Goal: Transaction & Acquisition: Book appointment/travel/reservation

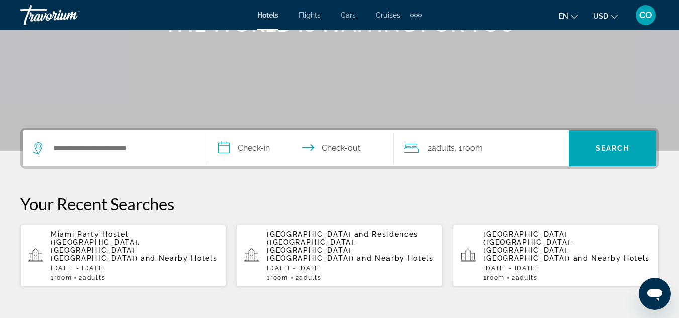
click at [175, 157] on div "Search widget" at bounding box center [115, 148] width 165 height 36
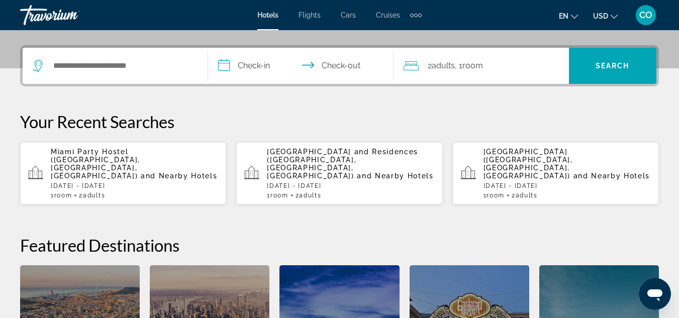
scroll to position [246, 0]
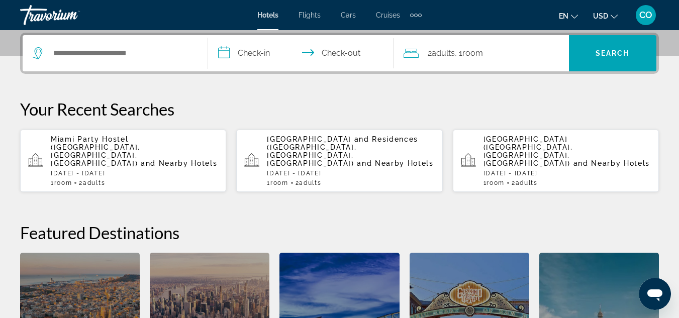
click at [188, 39] on div "Search widget" at bounding box center [115, 53] width 165 height 36
click at [186, 46] on input "Search hotel destination" at bounding box center [122, 53] width 140 height 15
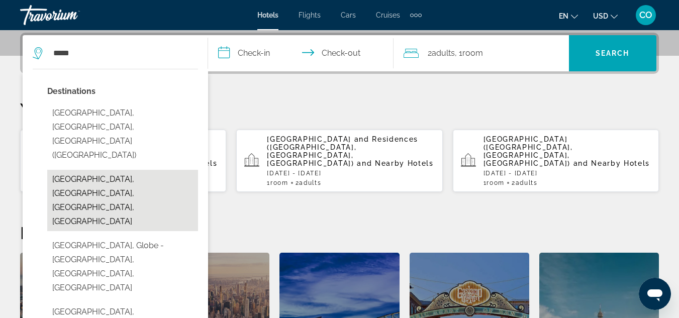
click at [156, 170] on button "Miami Beach, Miami, FL, United States" at bounding box center [122, 200] width 151 height 61
type input "**********"
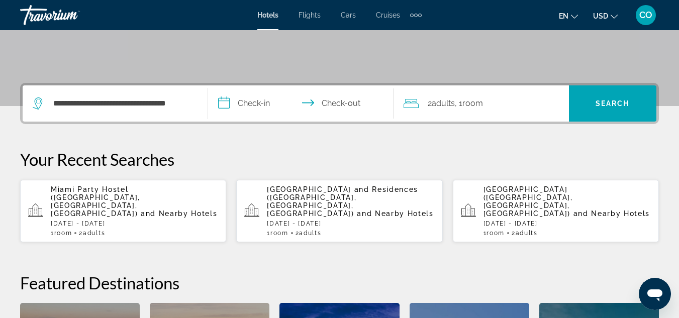
click at [245, 111] on input "**********" at bounding box center [303, 104] width 190 height 39
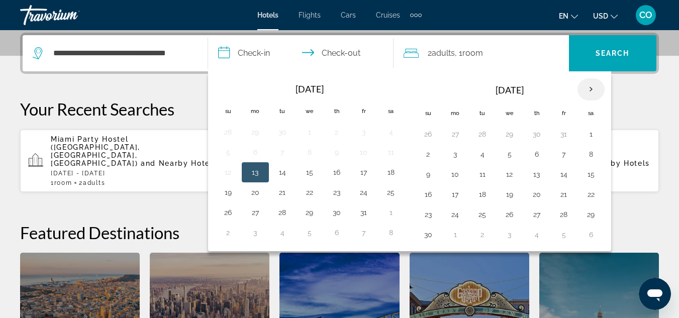
click at [588, 90] on th "Next month" at bounding box center [591, 89] width 27 height 22
click at [425, 212] on button "28" at bounding box center [428, 215] width 16 height 14
click at [452, 212] on button "29" at bounding box center [455, 215] width 16 height 14
type input "**********"
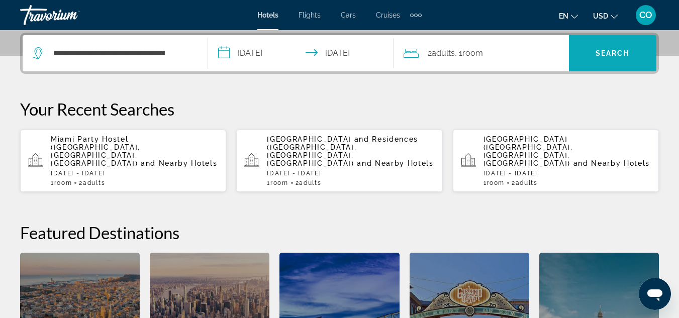
click at [615, 62] on span "Search" at bounding box center [612, 53] width 87 height 24
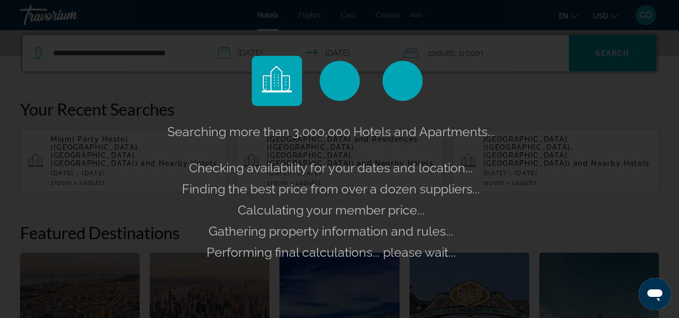
drag, startPoint x: 599, startPoint y: 75, endPoint x: 586, endPoint y: 125, distance: 51.6
click at [586, 125] on div "Searching more than 3,000,000 Hotels and Apartments... Checking availability fo…" at bounding box center [339, 159] width 679 height 318
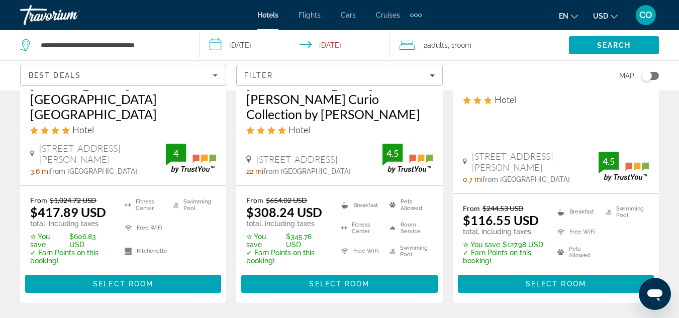
scroll to position [503, 0]
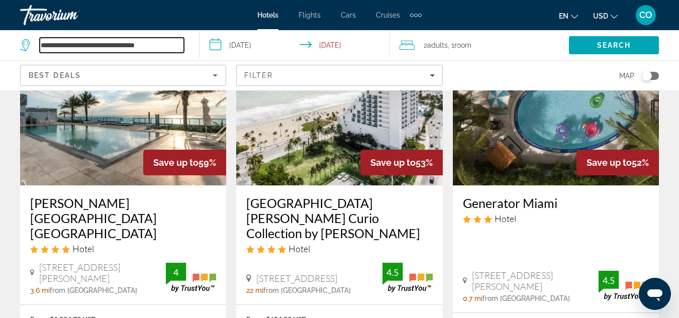
click at [177, 41] on input "**********" at bounding box center [112, 45] width 144 height 15
click at [183, 42] on input "**********" at bounding box center [112, 45] width 144 height 15
click at [183, 44] on input "**********" at bounding box center [112, 45] width 144 height 15
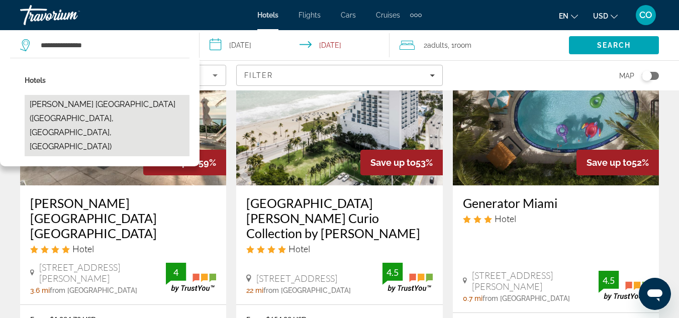
click at [147, 116] on button "[PERSON_NAME] [GEOGRAPHIC_DATA] ([GEOGRAPHIC_DATA], [GEOGRAPHIC_DATA], [GEOGRAP…" at bounding box center [107, 125] width 165 height 61
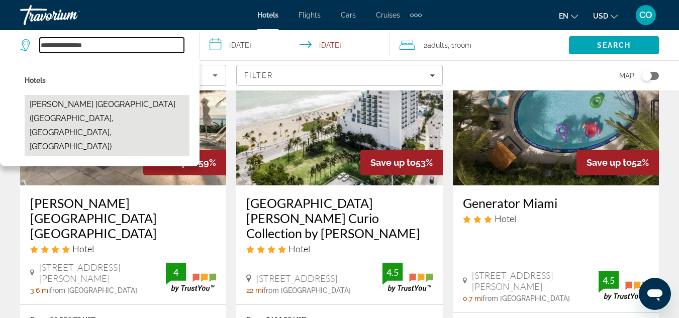
type input "**********"
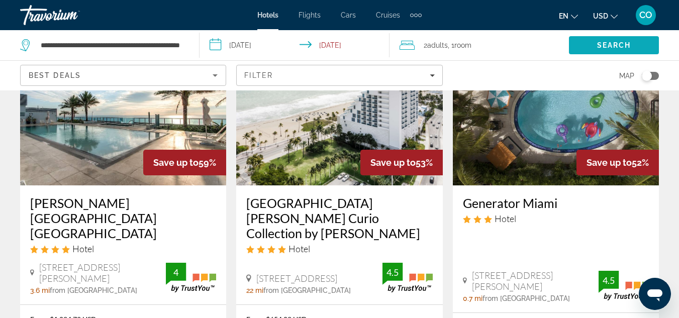
click at [593, 42] on span "Search" at bounding box center [614, 45] width 90 height 24
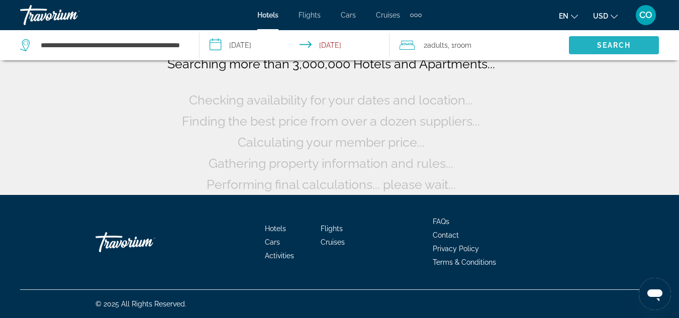
scroll to position [87, 0]
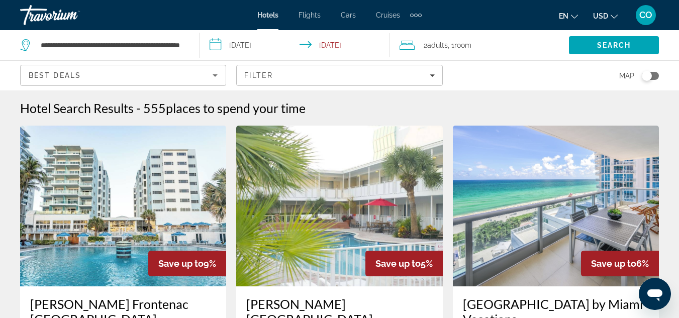
click at [136, 173] on img "Main content" at bounding box center [123, 206] width 206 height 161
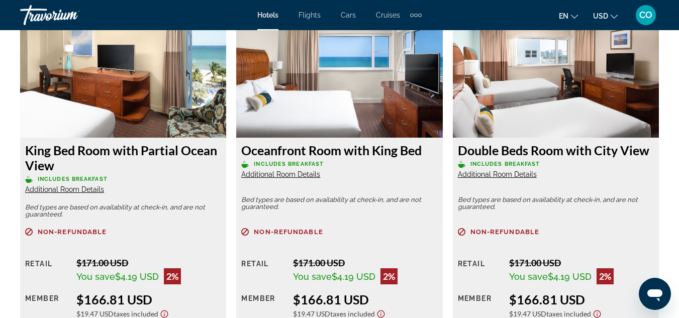
scroll to position [1910, 0]
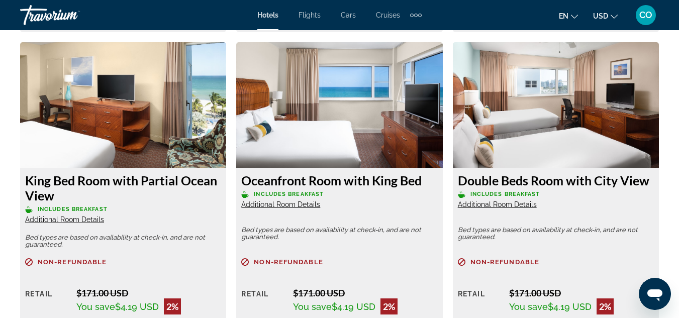
click at [55, 216] on span "Additional Room Details" at bounding box center [64, 220] width 79 height 8
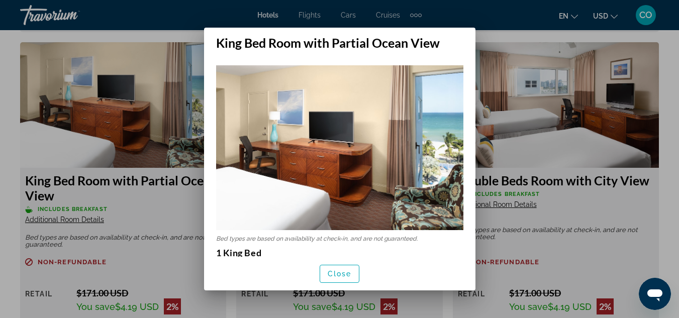
click at [425, 138] on img at bounding box center [339, 147] width 247 height 165
click at [497, 94] on div at bounding box center [339, 159] width 679 height 318
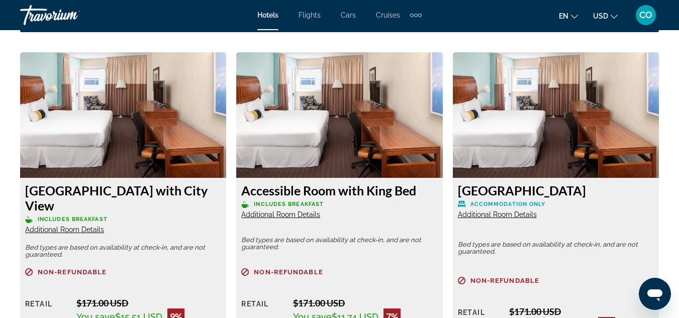
scroll to position [1508, 0]
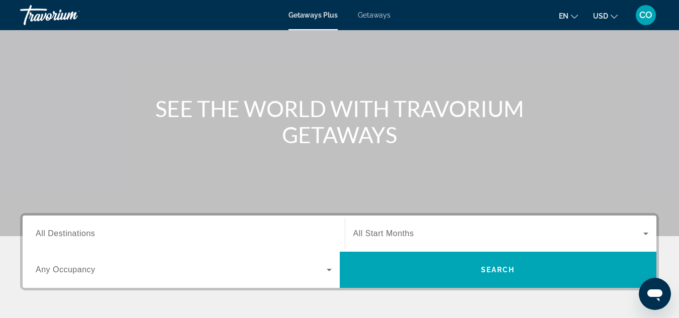
scroll to position [151, 0]
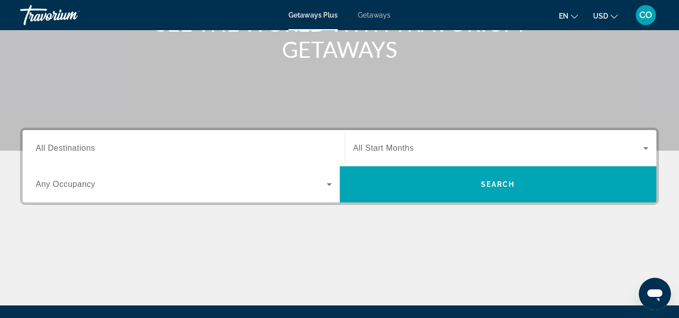
click at [193, 144] on input "Destination All Destinations" at bounding box center [184, 149] width 296 height 12
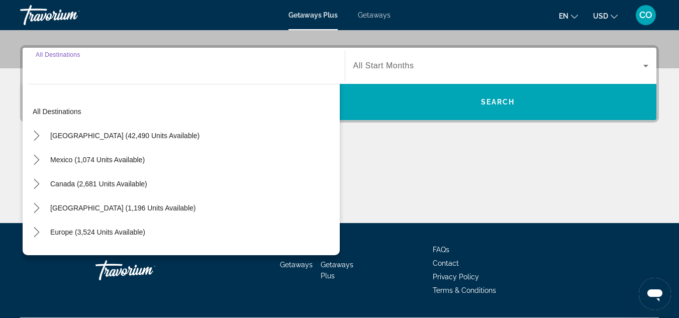
scroll to position [246, 0]
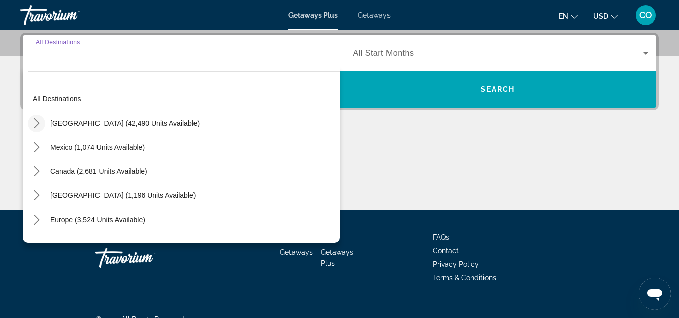
click at [34, 125] on icon "Toggle United States (42,490 units available) submenu" at bounding box center [37, 123] width 10 height 10
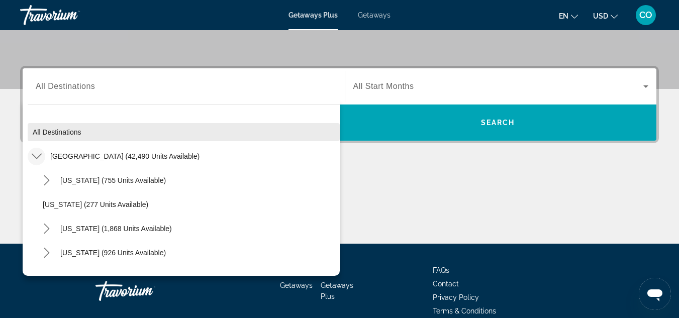
scroll to position [196, 0]
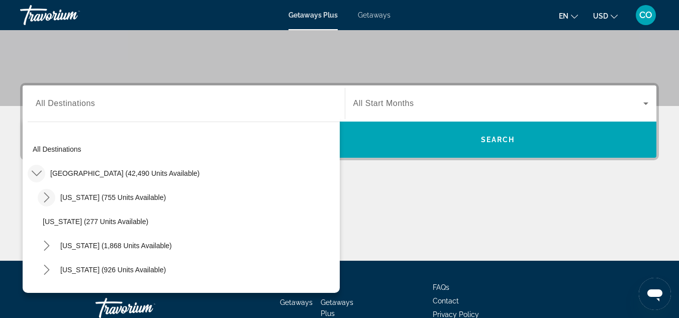
click at [48, 204] on mat-icon "Toggle Arizona (755 units available) submenu" at bounding box center [47, 198] width 18 height 18
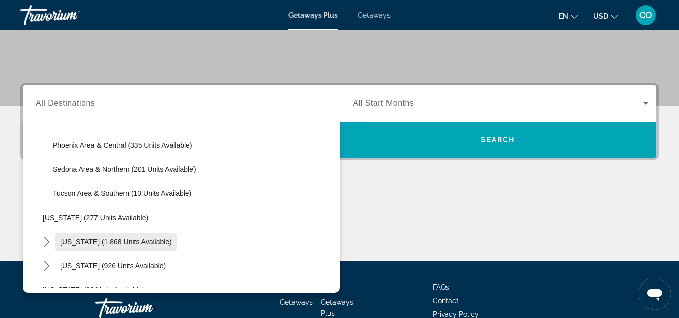
scroll to position [151, 0]
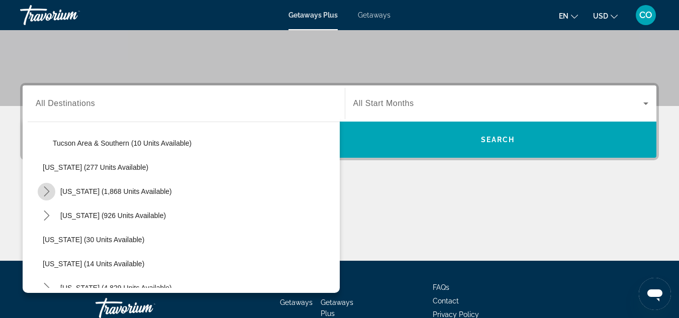
click at [52, 191] on mat-icon "Toggle California (1,868 units available) submenu" at bounding box center [47, 192] width 18 height 18
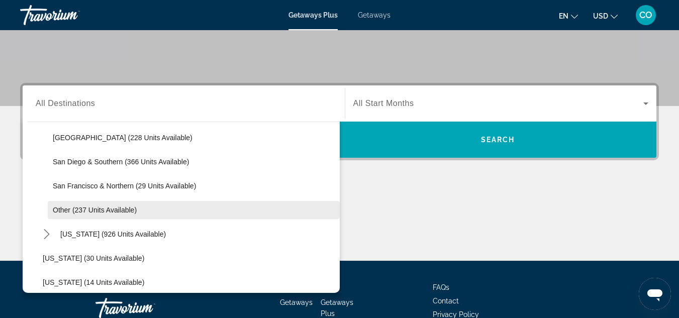
scroll to position [302, 0]
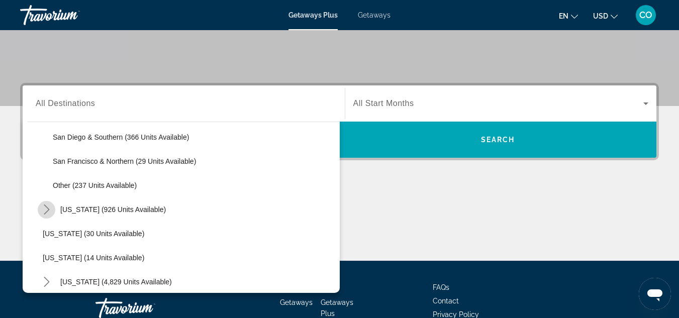
click at [47, 207] on icon "Toggle Colorado (926 units available) submenu" at bounding box center [47, 210] width 10 height 10
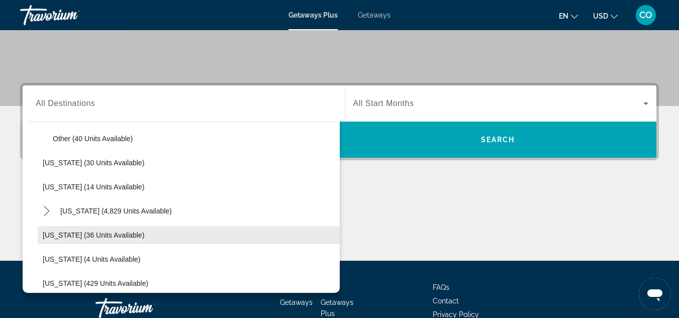
scroll to position [452, 0]
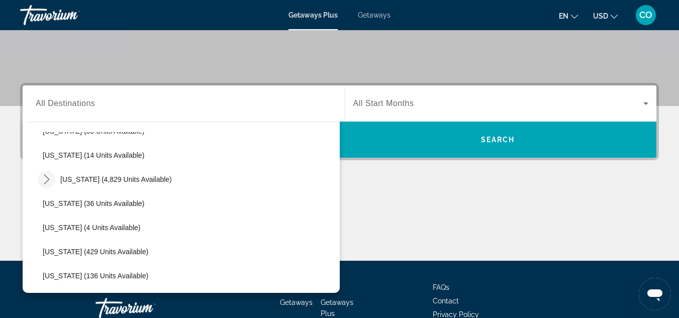
click at [45, 184] on icon "Toggle Florida (4,829 units available) submenu" at bounding box center [47, 179] width 10 height 10
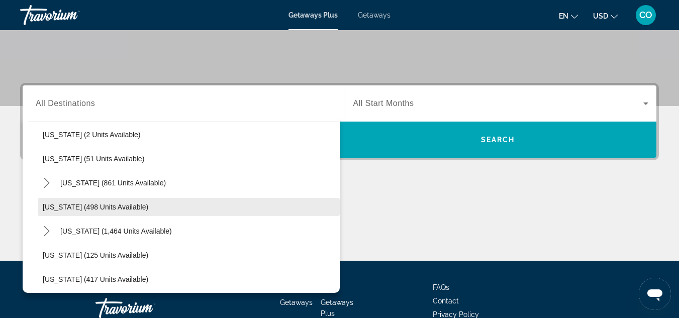
scroll to position [804, 0]
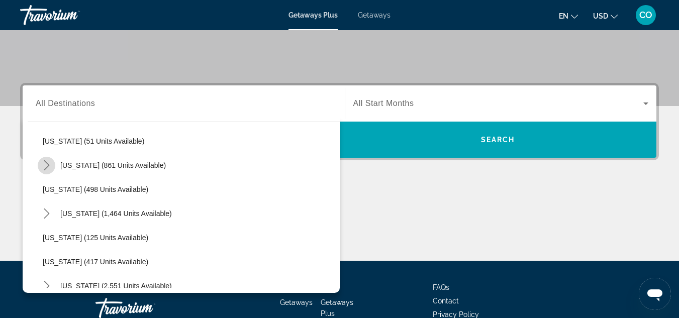
click at [45, 163] on icon "Toggle Maine (861 units available) submenu" at bounding box center [47, 165] width 10 height 10
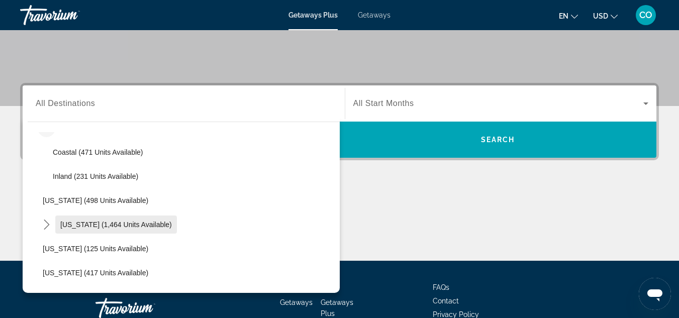
scroll to position [905, 0]
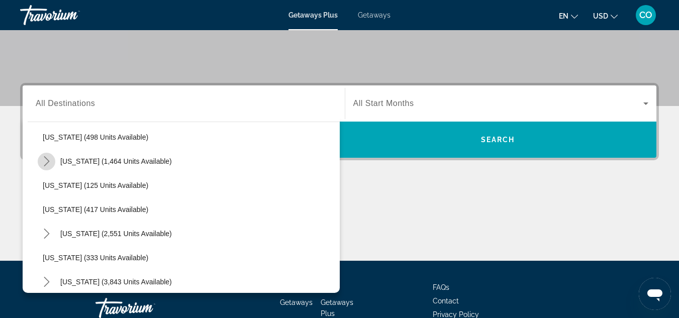
click at [43, 162] on icon "Toggle Massachusetts (1,464 units available) submenu" at bounding box center [47, 161] width 10 height 10
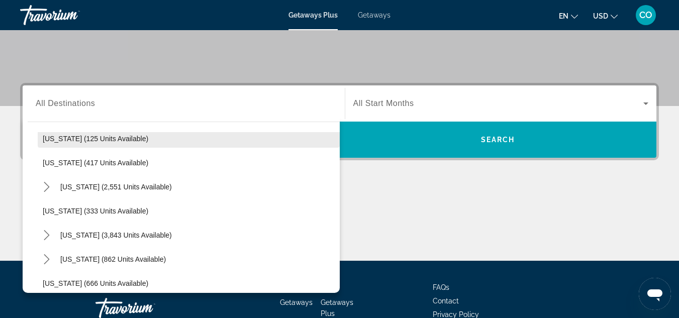
scroll to position [1005, 0]
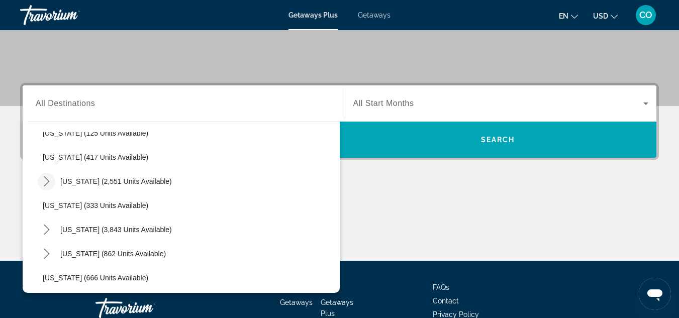
click at [47, 176] on mat-icon "Toggle Missouri (2,551 units available) submenu" at bounding box center [47, 182] width 18 height 18
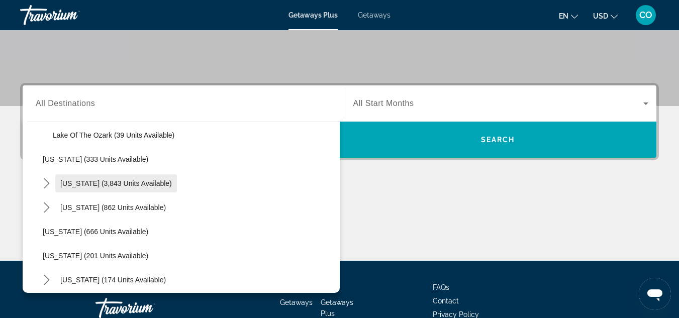
scroll to position [1106, 0]
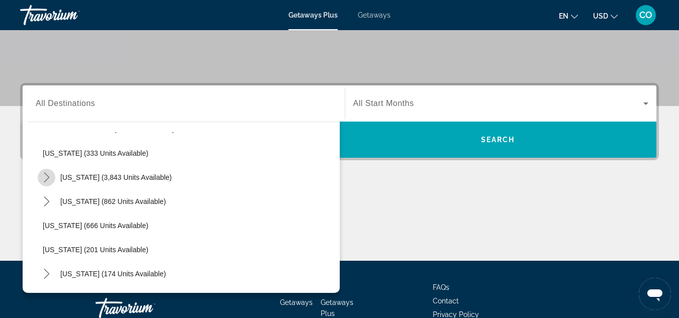
click at [47, 177] on icon "Toggle Nevada (3,843 units available) submenu" at bounding box center [47, 177] width 10 height 10
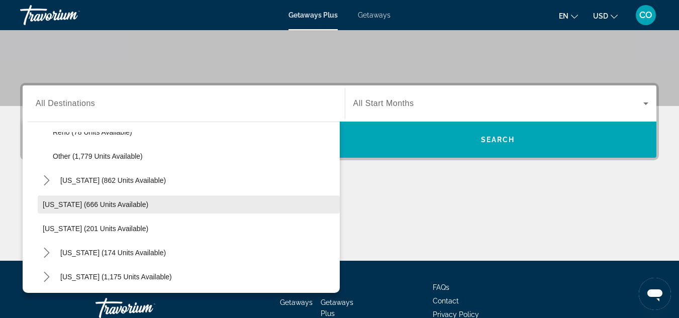
scroll to position [1207, 0]
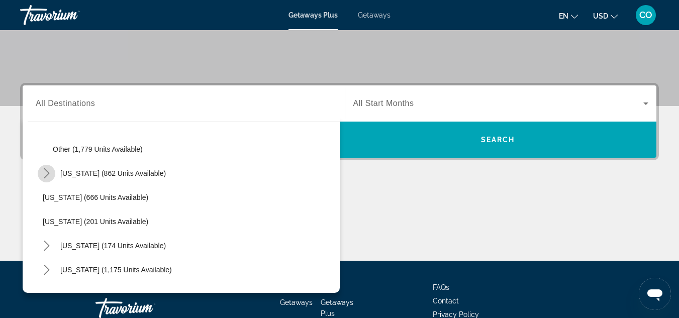
click at [44, 178] on icon "Toggle New Hampshire (862 units available) submenu" at bounding box center [47, 173] width 10 height 10
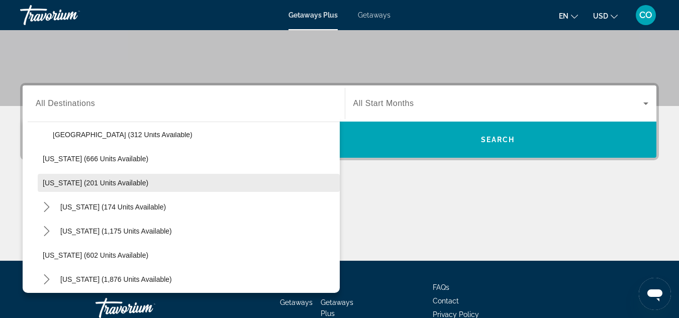
scroll to position [1307, 0]
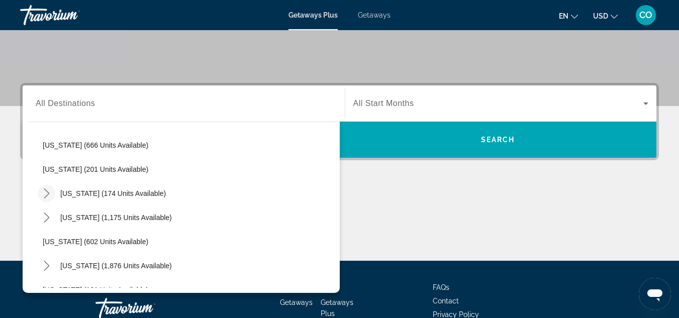
click at [43, 193] on icon "Toggle New York (174 units available) submenu" at bounding box center [47, 194] width 10 height 10
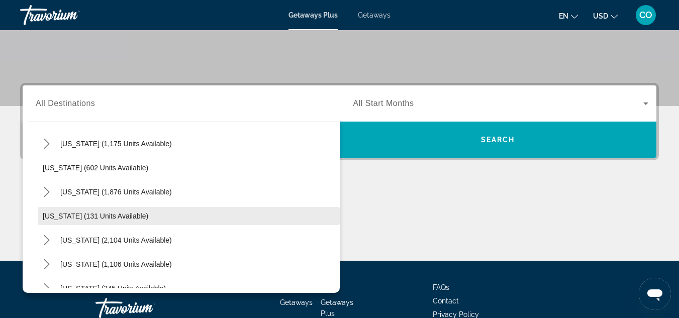
scroll to position [1408, 0]
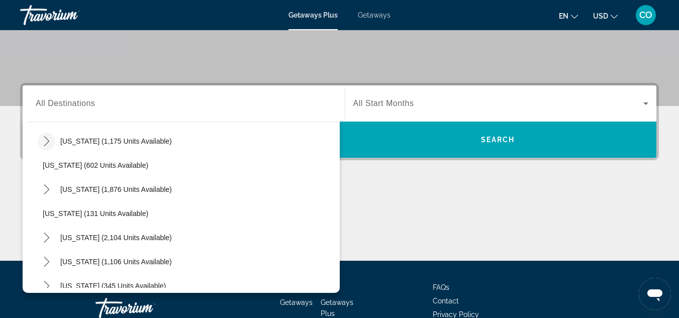
click at [49, 147] on mat-icon "Toggle North Carolina (1,175 units available) submenu" at bounding box center [47, 142] width 18 height 18
click at [43, 231] on mat-icon "Toggle Pennsylvania (1,876 units available) submenu" at bounding box center [47, 238] width 18 height 18
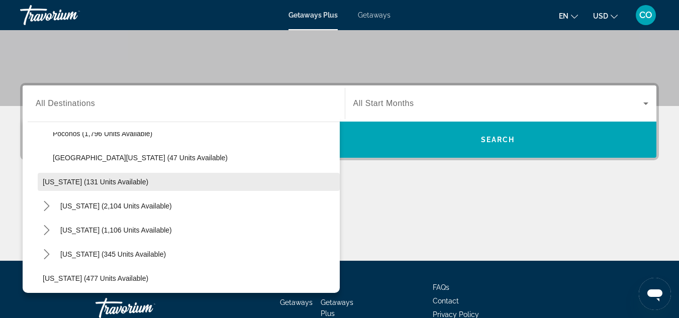
scroll to position [1558, 0]
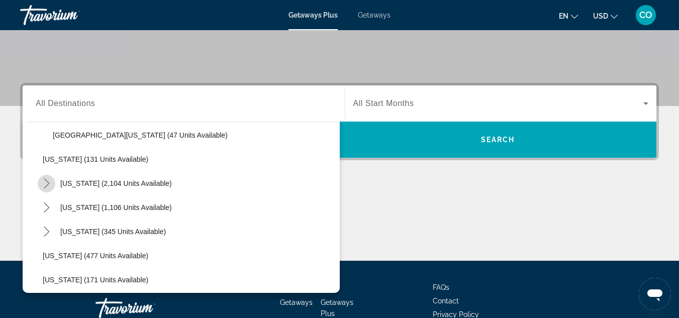
click at [46, 185] on icon "Toggle South Carolina (2,104 units available) submenu" at bounding box center [47, 183] width 10 height 10
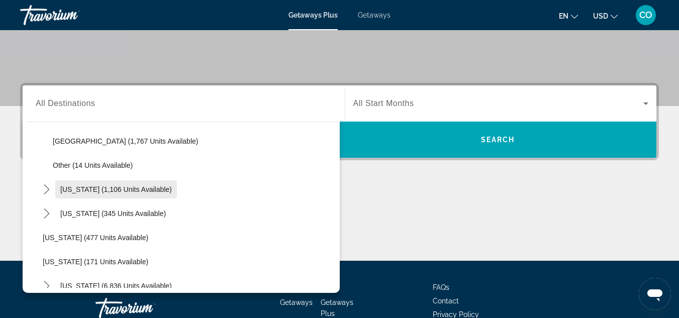
scroll to position [1659, 0]
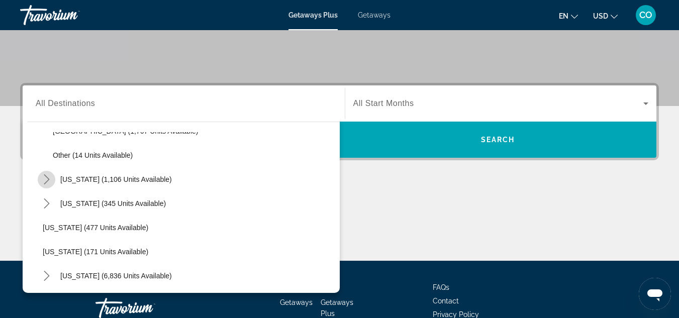
click at [38, 180] on mat-icon "Toggle Tennessee (1,106 units available) submenu" at bounding box center [47, 180] width 18 height 18
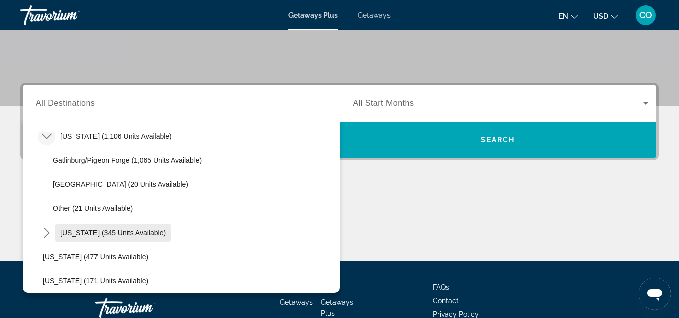
scroll to position [1760, 0]
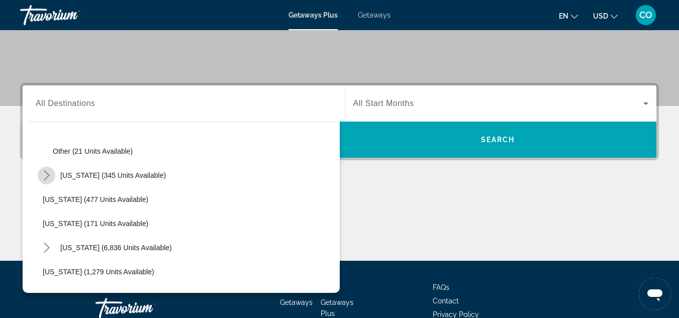
click at [49, 177] on icon "Toggle Texas (345 units available) submenu" at bounding box center [47, 175] width 10 height 10
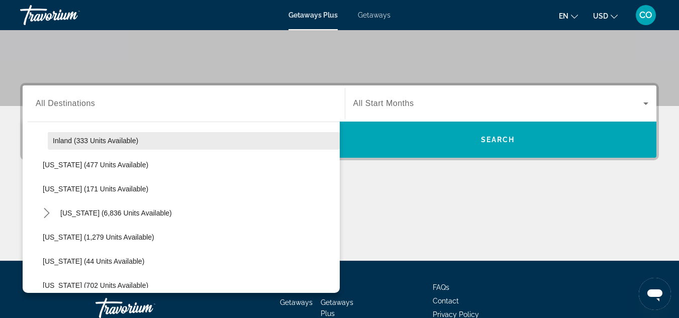
scroll to position [1860, 0]
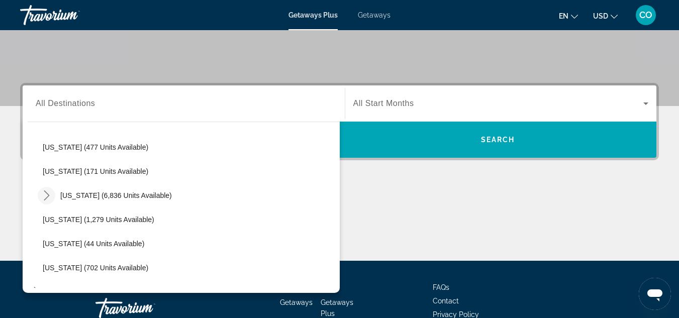
click at [48, 191] on icon "Toggle Virginia (6,836 units available) submenu" at bounding box center [47, 196] width 10 height 10
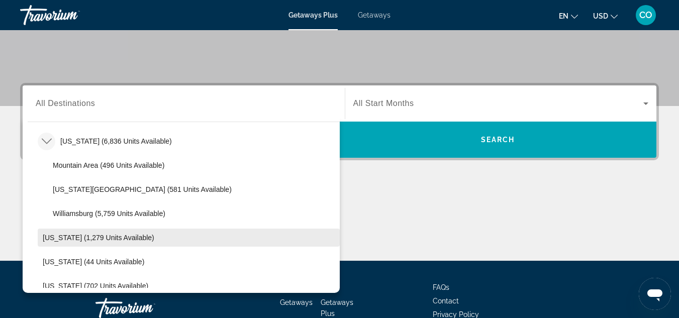
scroll to position [2011, 0]
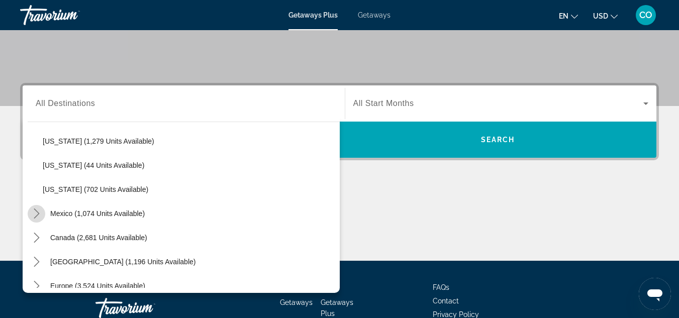
click at [42, 211] on mat-icon "Toggle Mexico (1,074 units available) submenu" at bounding box center [37, 214] width 18 height 18
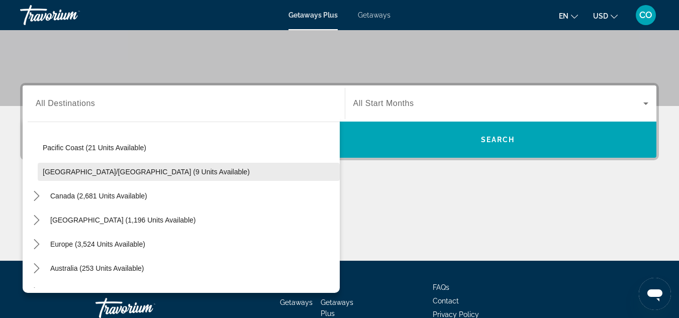
scroll to position [2281, 0]
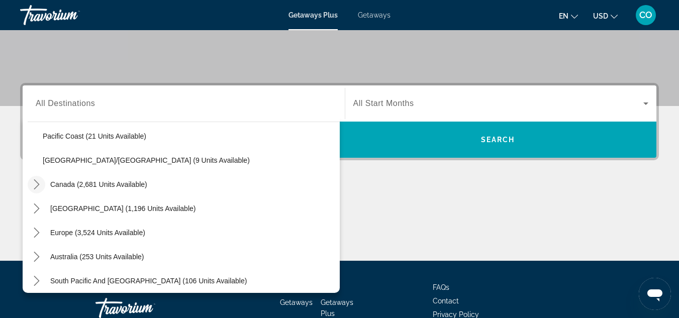
click at [33, 179] on icon "Toggle Canada (2,681 units available) submenu" at bounding box center [37, 184] width 10 height 10
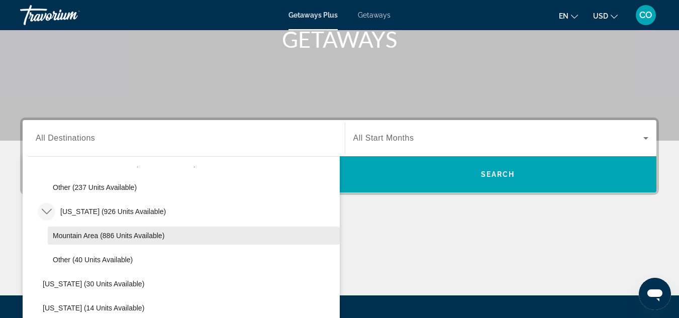
scroll to position [352, 0]
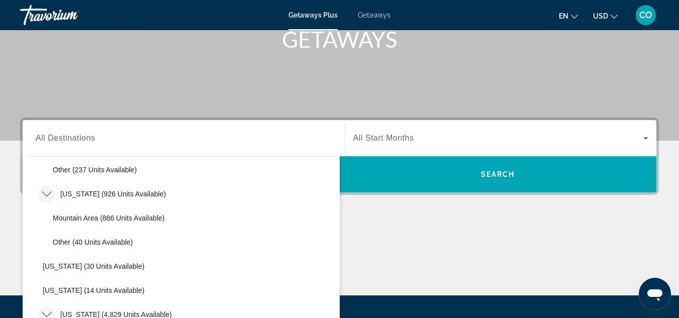
click at [48, 192] on icon "Toggle Colorado (926 units available) submenu" at bounding box center [47, 194] width 10 height 10
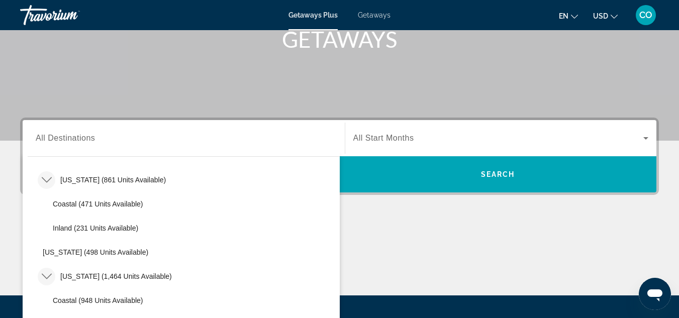
scroll to position [654, 0]
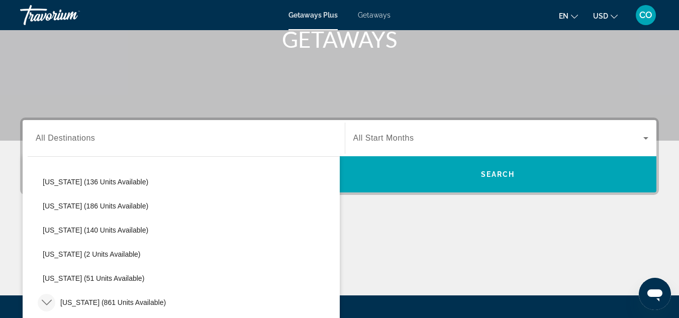
click at [227, 128] on div "Search widget" at bounding box center [184, 138] width 296 height 29
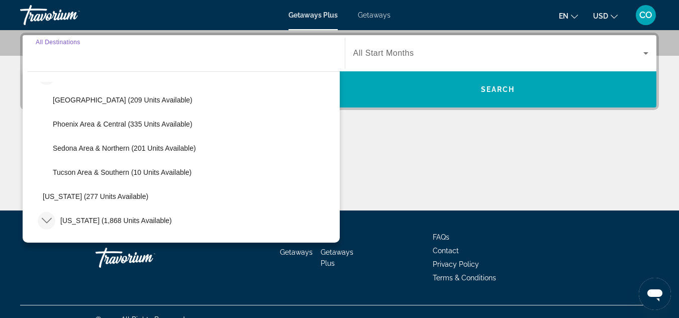
scroll to position [0, 0]
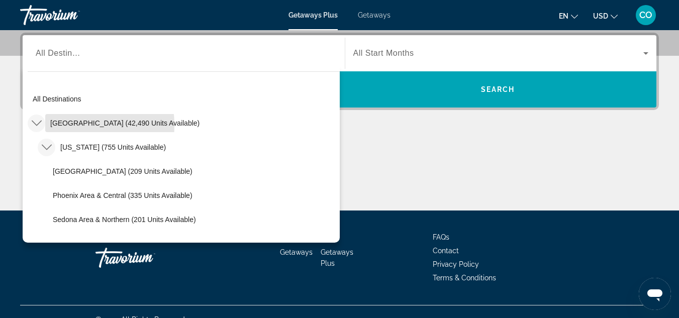
click at [45, 126] on div "United States (42,490 units available)" at bounding box center [116, 123] width 177 height 18
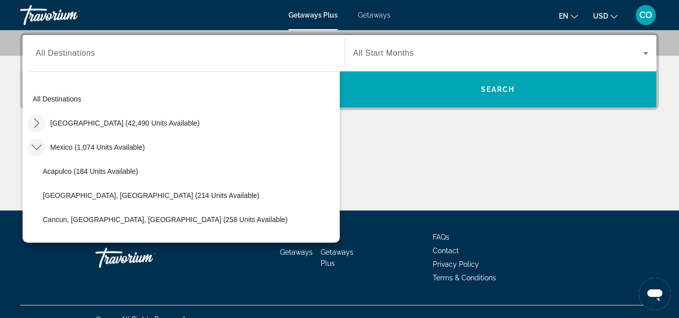
click at [35, 123] on icon "Toggle United States (42,490 units available) submenu" at bounding box center [37, 123] width 10 height 10
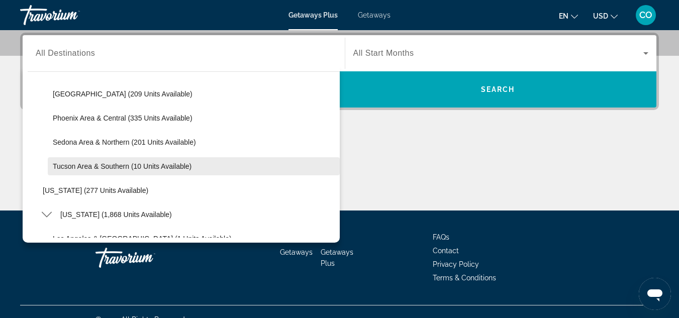
scroll to position [101, 0]
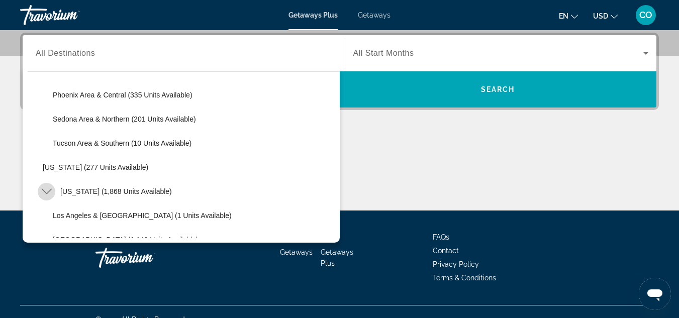
click at [48, 185] on mat-icon "Toggle California (1,868 units available) submenu" at bounding box center [47, 192] width 18 height 18
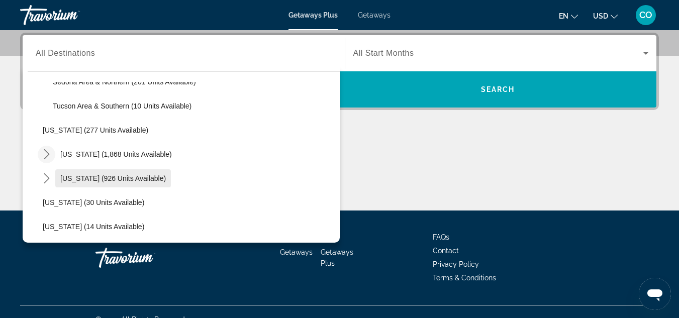
scroll to position [201, 0]
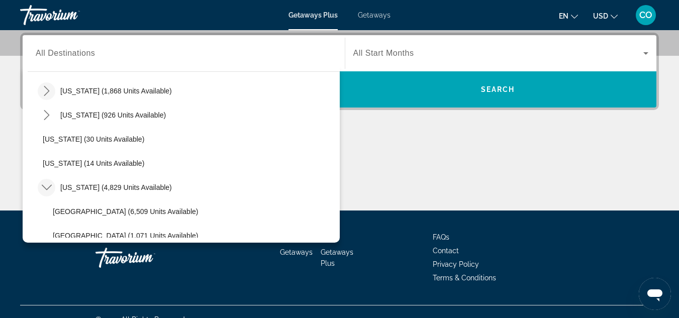
click at [48, 183] on icon "Toggle Florida (4,829 units available) submenu" at bounding box center [47, 187] width 10 height 10
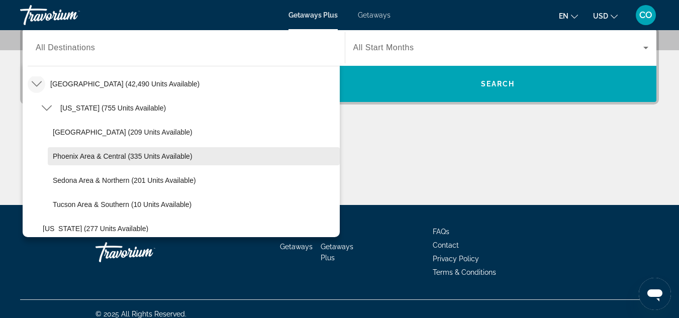
scroll to position [50, 0]
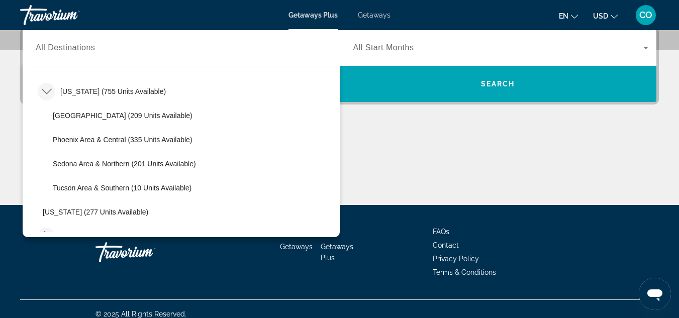
click at [45, 87] on icon "Toggle Arizona (755 units available) submenu" at bounding box center [47, 91] width 10 height 10
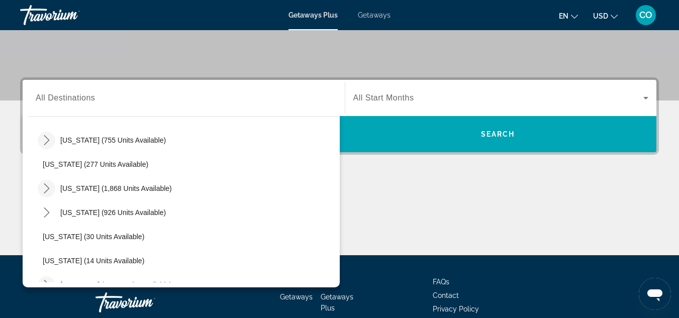
scroll to position [0, 0]
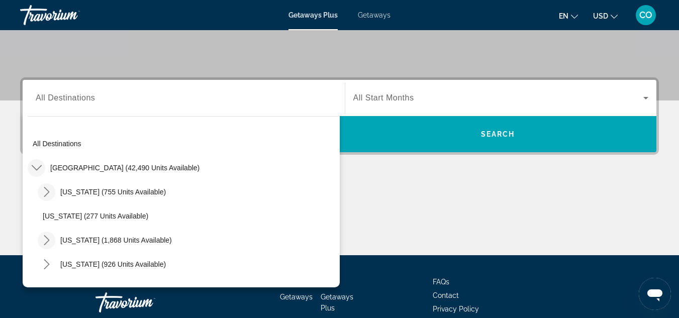
click at [36, 167] on icon "Toggle United States (42,490 units available) submenu" at bounding box center [37, 168] width 10 height 10
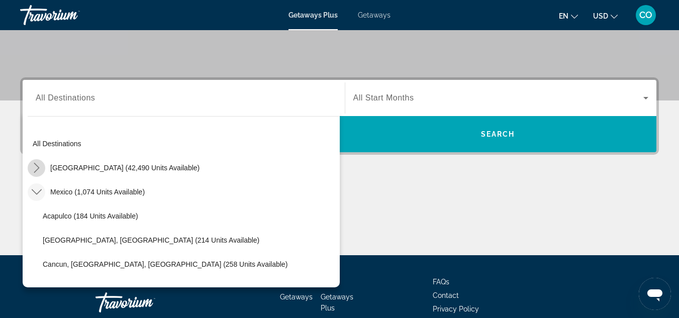
click at [36, 167] on icon "Toggle United States (42,490 units available) submenu" at bounding box center [37, 168] width 10 height 10
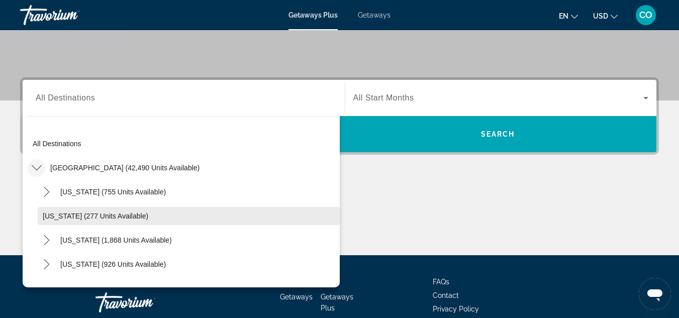
scroll to position [50, 0]
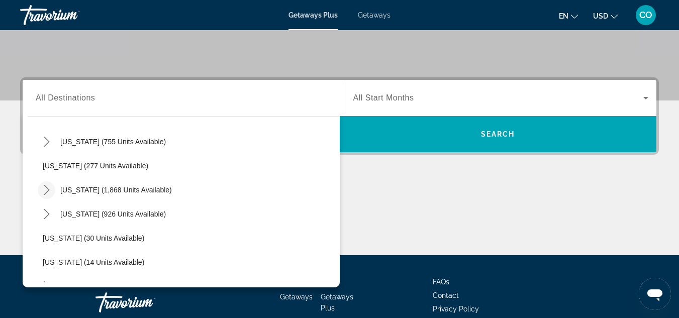
click at [42, 195] on icon "Toggle California (1,868 units available) submenu" at bounding box center [47, 190] width 10 height 10
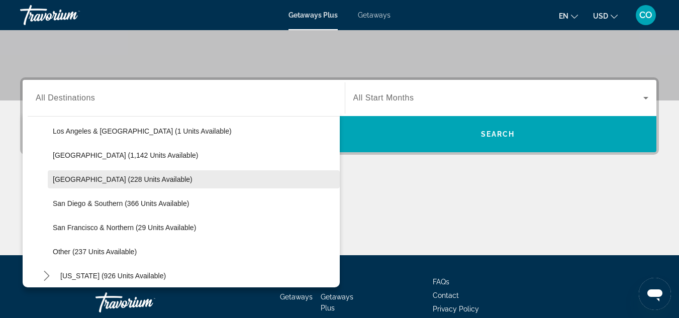
scroll to position [151, 0]
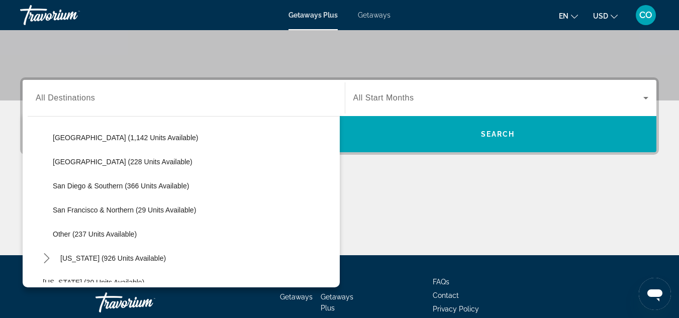
click at [152, 212] on span "San Francisco & Northern (29 units available)" at bounding box center [124, 210] width 143 height 8
type input "**********"
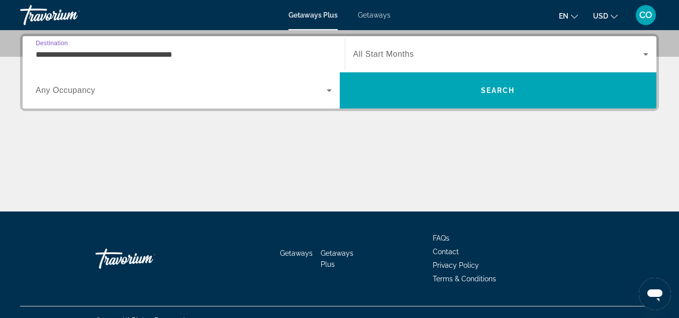
scroll to position [246, 0]
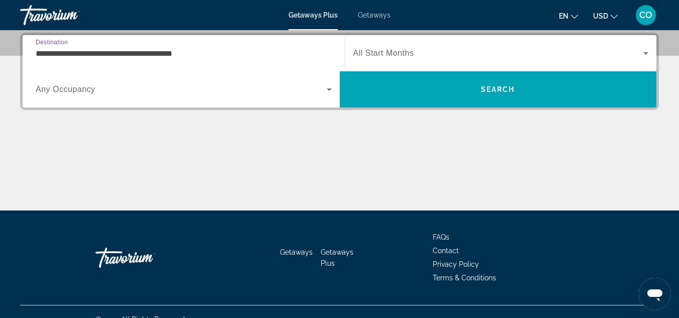
click at [379, 50] on span "All Start Months" at bounding box center [383, 53] width 61 height 9
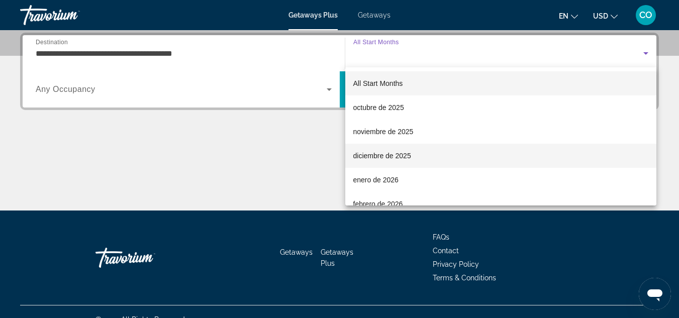
click at [408, 147] on mat-option "diciembre de 2025" at bounding box center [501, 156] width 312 height 24
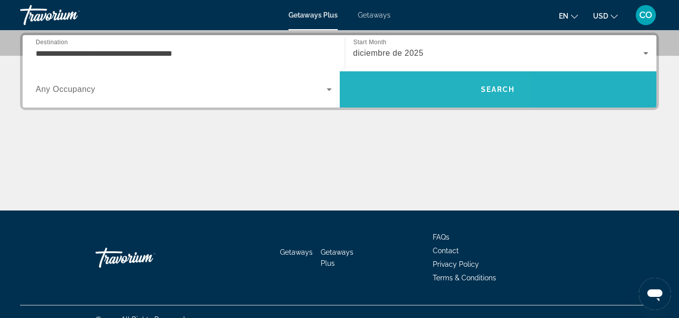
click at [403, 87] on span "Search" at bounding box center [498, 89] width 317 height 24
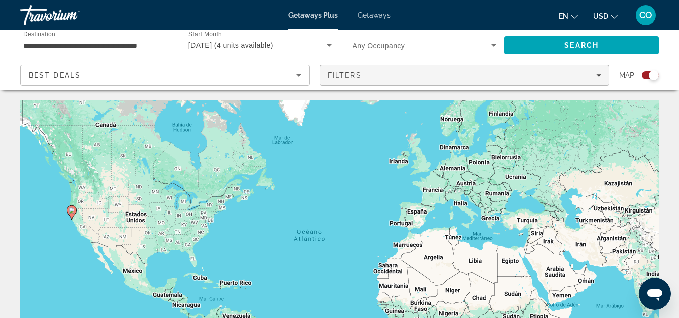
click at [465, 75] on div "Filters" at bounding box center [464, 75] width 273 height 8
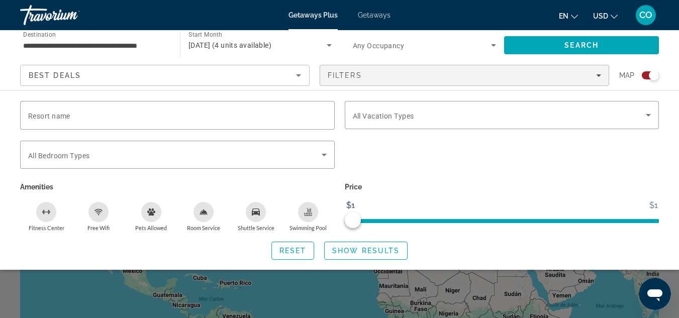
click at [23, 284] on div "Search widget" at bounding box center [339, 234] width 679 height 167
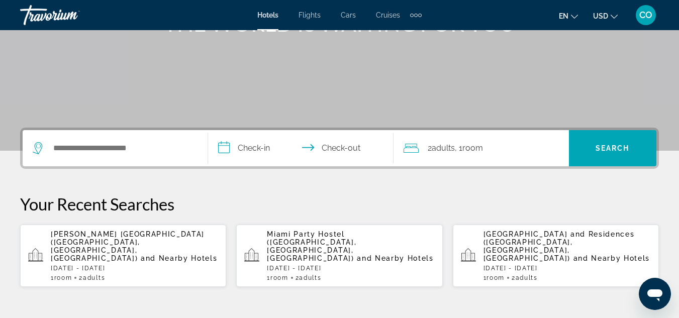
drag, startPoint x: 153, startPoint y: 164, endPoint x: 151, endPoint y: 153, distance: 11.7
click at [153, 162] on div "Search widget" at bounding box center [115, 148] width 165 height 36
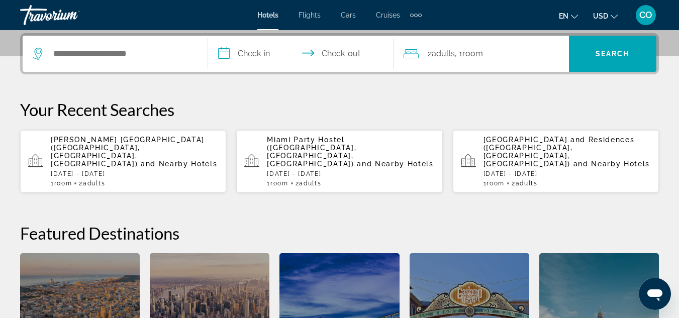
click at [151, 151] on div "Sherry Frontenac Oceanfront Hotel (Miami Beach, FL, US) and Nearby Hotels Sun, …" at bounding box center [134, 161] width 167 height 51
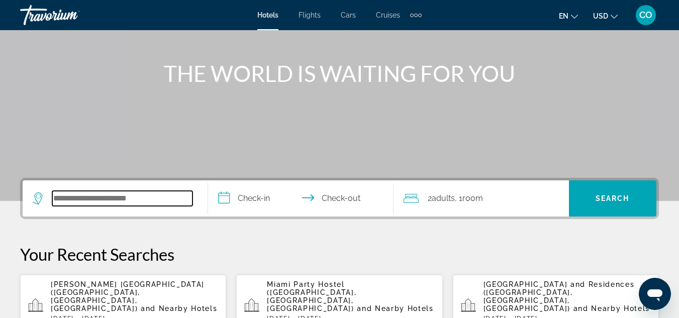
click at [132, 194] on input "Search hotel destination" at bounding box center [122, 198] width 140 height 15
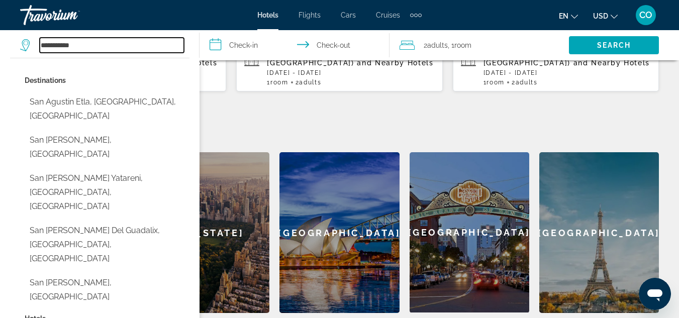
scroll to position [397, 0]
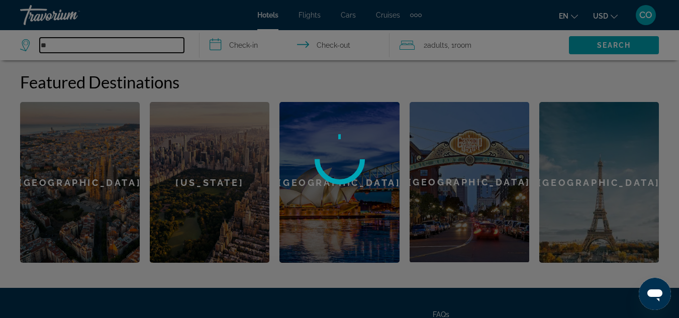
type input "*"
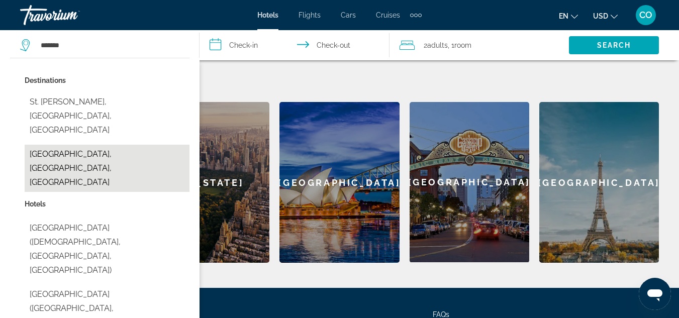
click at [122, 145] on button "St. Augustine, FL, United States" at bounding box center [107, 168] width 165 height 47
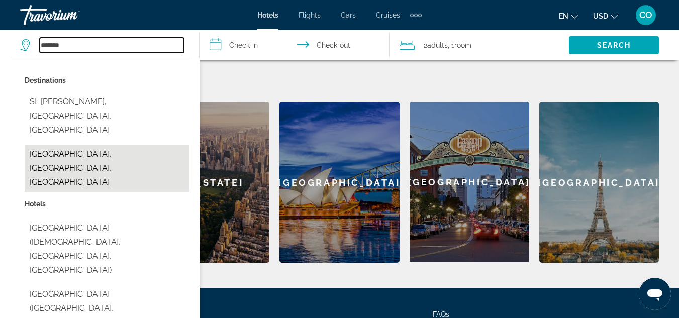
type input "**********"
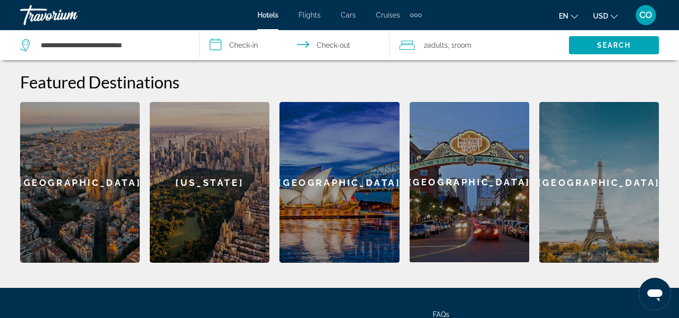
click at [250, 40] on input "**********" at bounding box center [297, 46] width 194 height 33
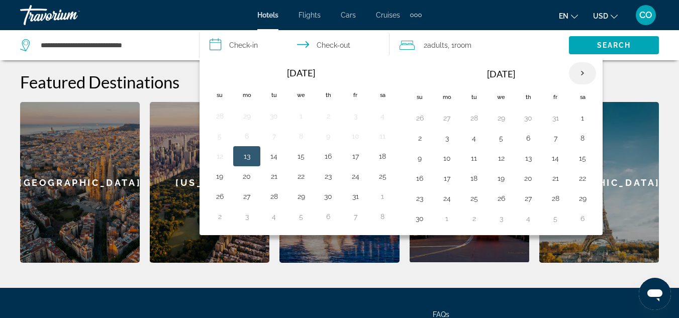
click at [582, 68] on th "Next month" at bounding box center [582, 73] width 27 height 22
click at [507, 180] on button "24" at bounding box center [501, 178] width 16 height 14
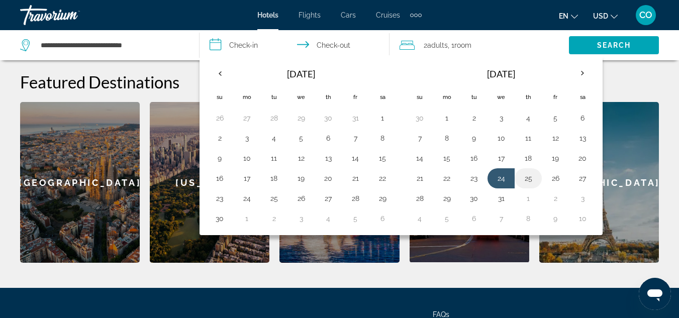
click at [532, 178] on button "25" at bounding box center [528, 178] width 16 height 14
type input "**********"
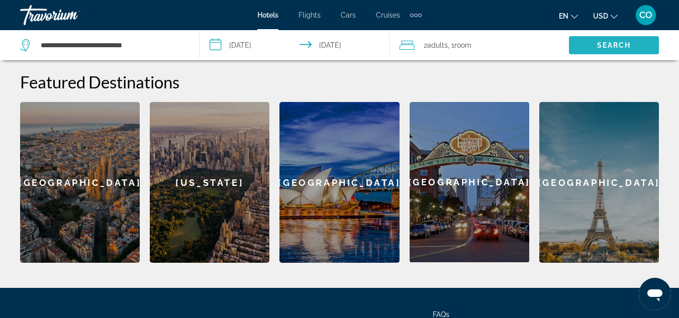
click at [616, 41] on span "Search" at bounding box center [614, 45] width 34 height 8
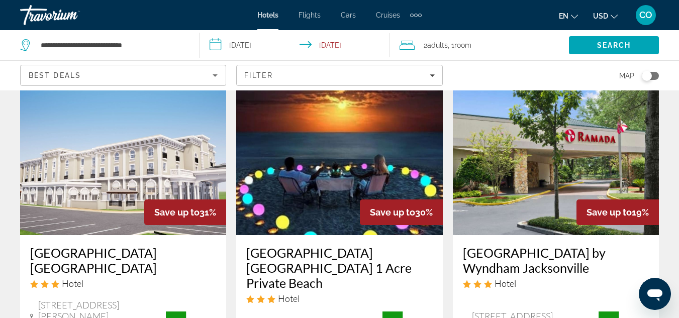
scroll to position [50, 0]
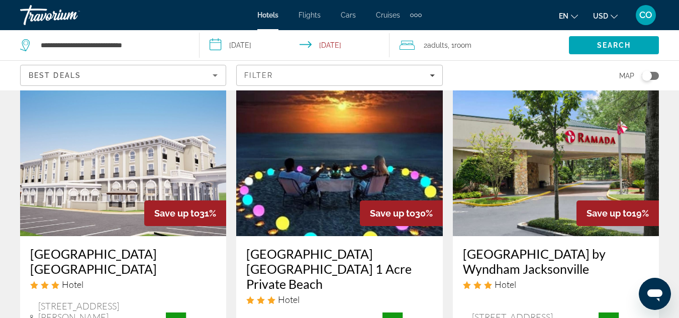
click at [324, 190] on img "Main content" at bounding box center [339, 155] width 206 height 161
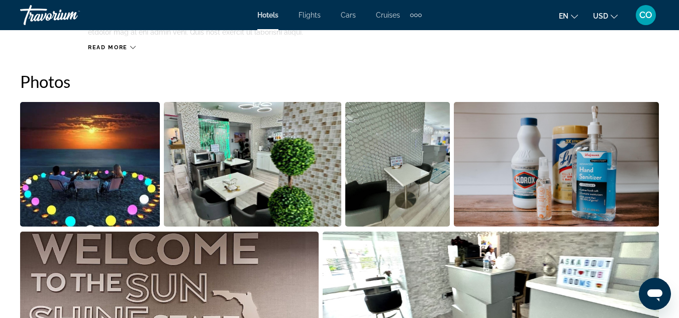
scroll to position [703, 0]
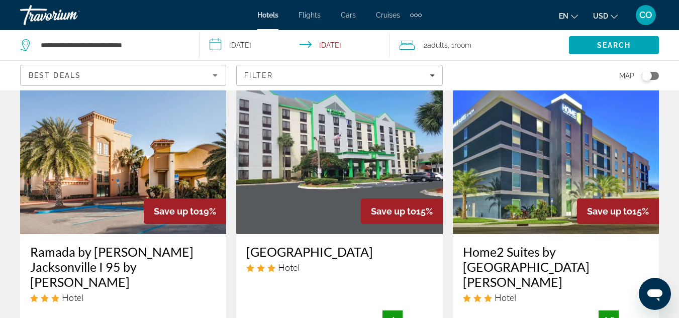
scroll to position [452, 0]
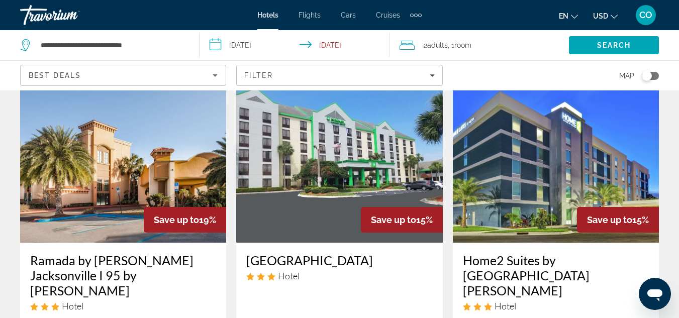
click at [136, 167] on img "Main content" at bounding box center [123, 162] width 206 height 161
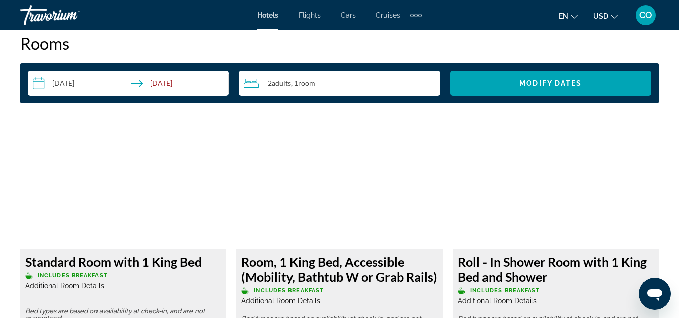
scroll to position [1257, 0]
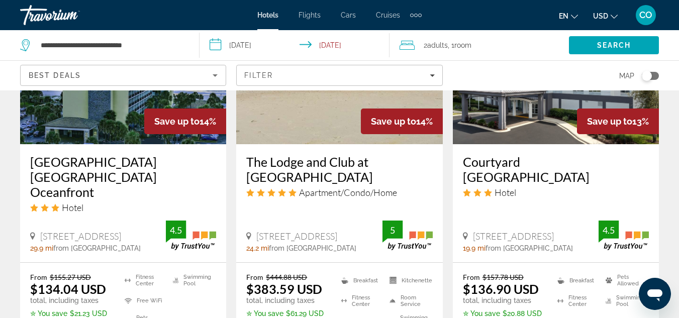
scroll to position [848, 0]
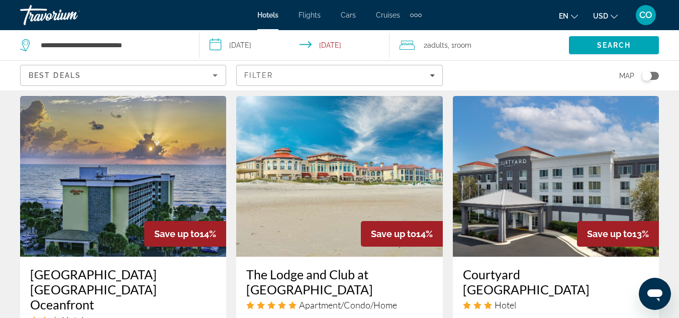
click at [138, 167] on img "Main content" at bounding box center [123, 176] width 206 height 161
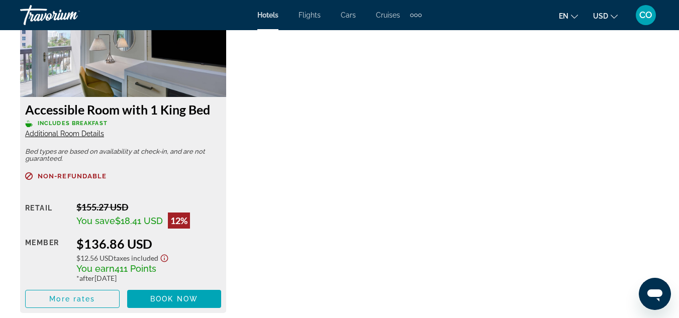
scroll to position [1781, 0]
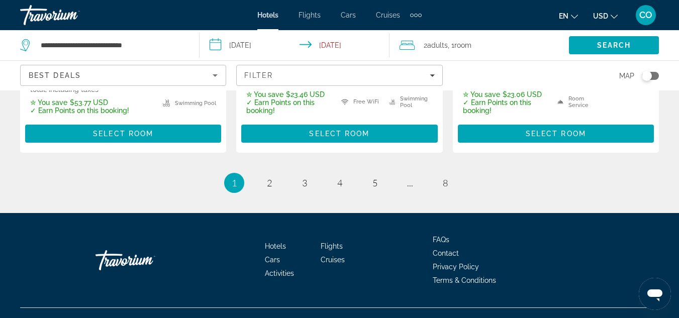
scroll to position [1537, 0]
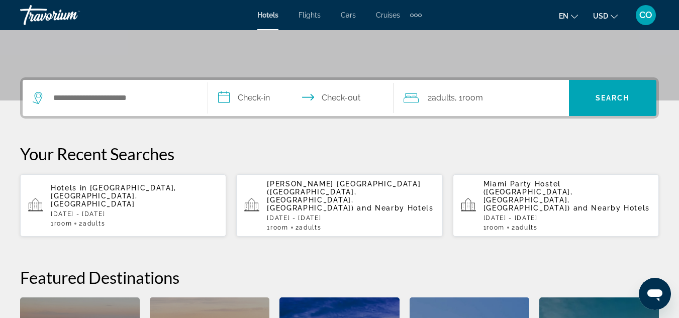
click at [115, 108] on div "Search widget" at bounding box center [115, 98] width 165 height 36
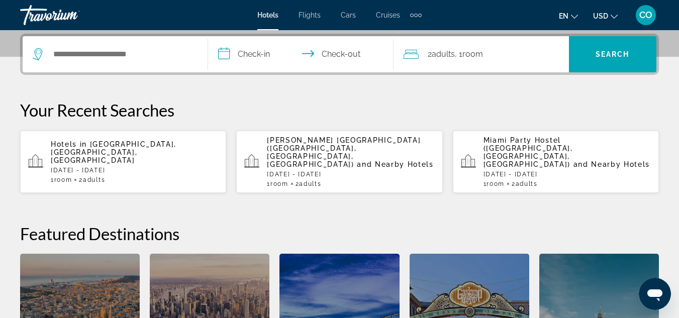
scroll to position [246, 0]
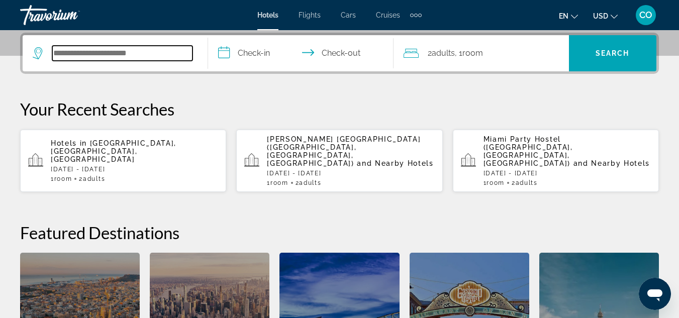
click at [159, 48] on input "Search hotel destination" at bounding box center [122, 53] width 140 height 15
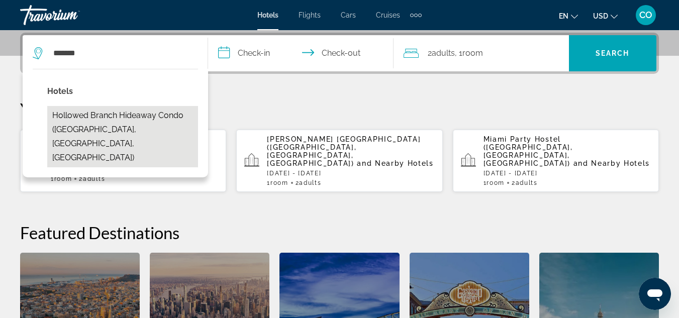
click at [162, 109] on button "Hollowed Branch Hideaway Condo ([GEOGRAPHIC_DATA], [GEOGRAPHIC_DATA], [GEOGRAPH…" at bounding box center [122, 136] width 151 height 61
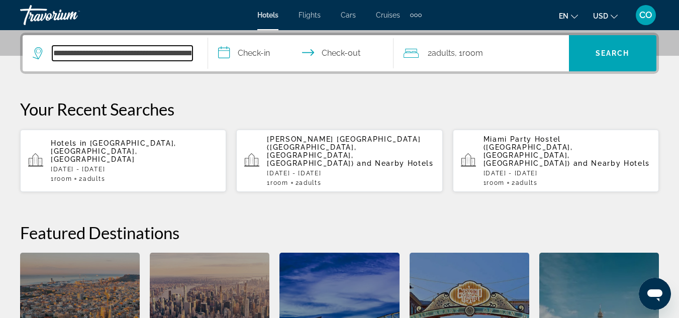
click at [178, 56] on input "**********" at bounding box center [122, 53] width 140 height 15
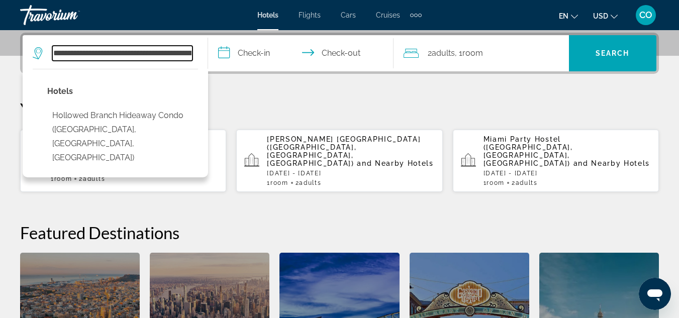
click at [178, 56] on input "**********" at bounding box center [122, 53] width 140 height 15
click at [180, 56] on input "**********" at bounding box center [122, 53] width 140 height 15
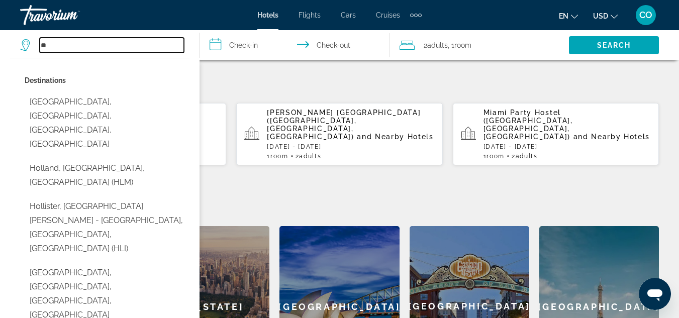
scroll to position [296, 0]
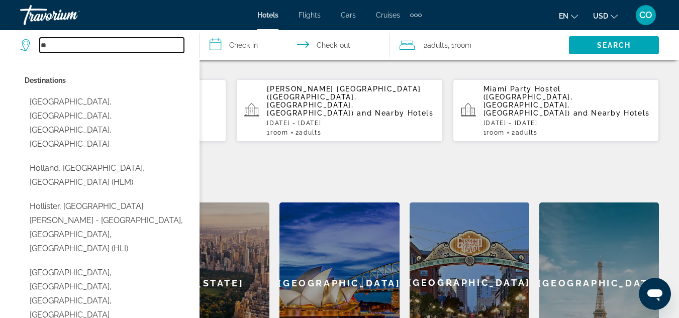
type input "**********"
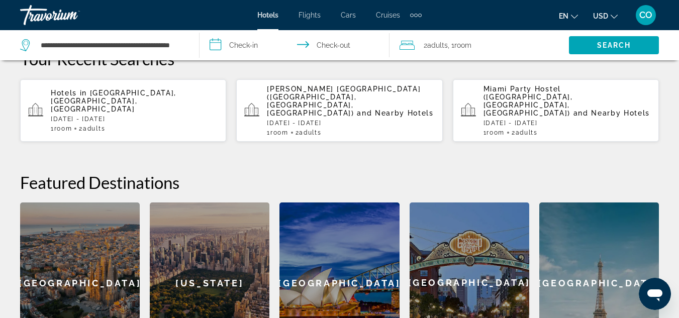
click at [250, 48] on input "**********" at bounding box center [297, 46] width 194 height 33
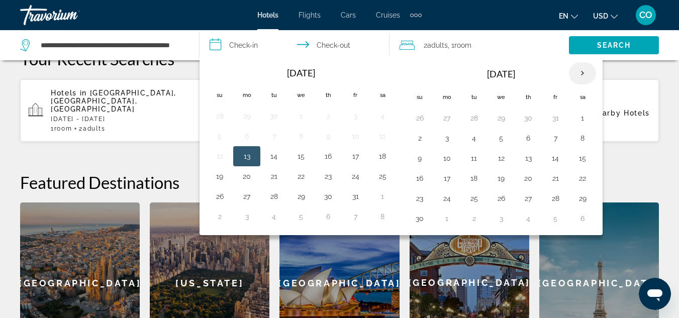
click at [581, 71] on th "Next month" at bounding box center [582, 73] width 27 height 22
click at [421, 205] on button "28" at bounding box center [420, 199] width 16 height 14
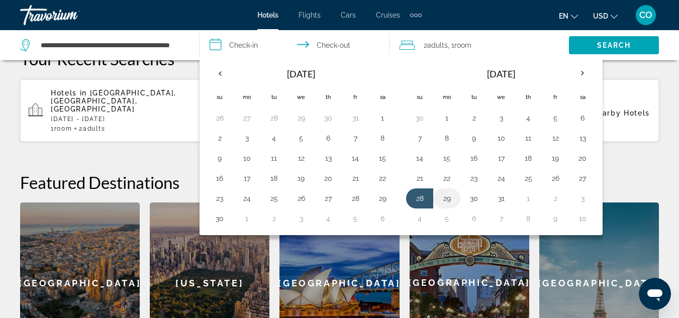
click at [440, 201] on button "29" at bounding box center [447, 199] width 16 height 14
type input "**********"
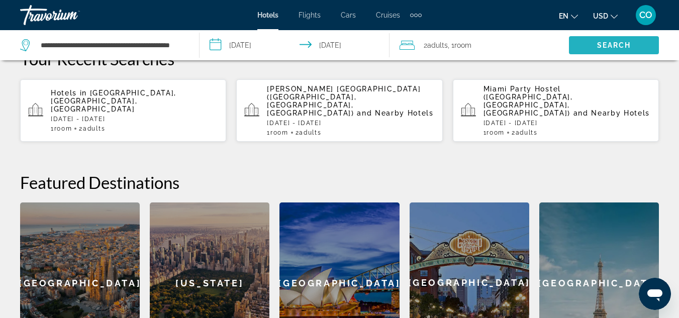
click at [590, 41] on span "Search" at bounding box center [614, 45] width 90 height 24
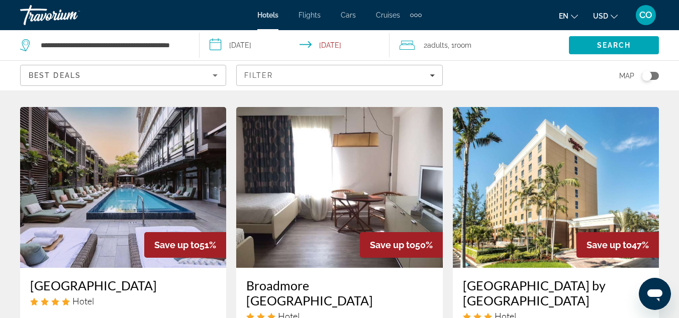
scroll to position [855, 0]
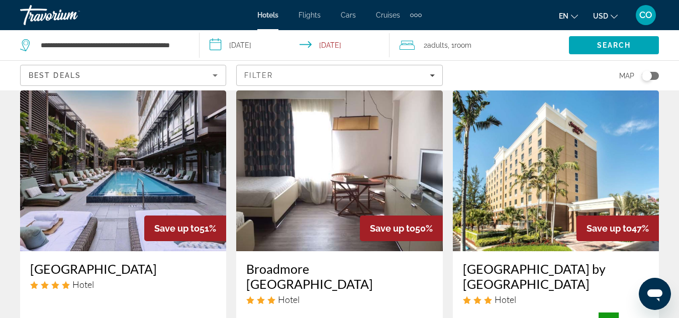
click at [520, 163] on img "Main content" at bounding box center [556, 170] width 206 height 161
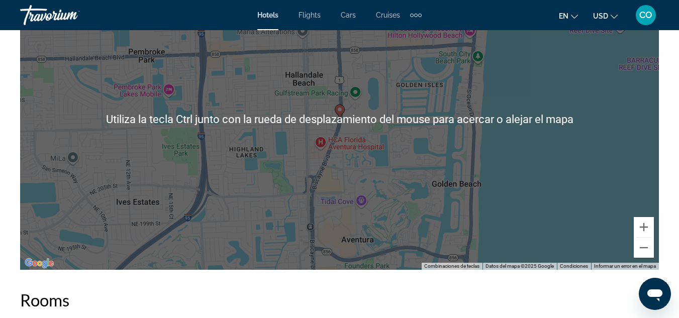
scroll to position [1106, 0]
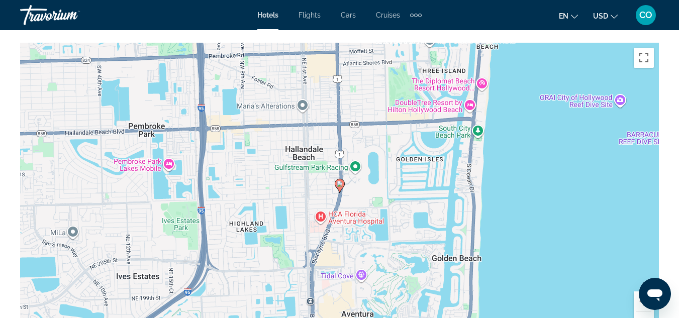
drag, startPoint x: 677, startPoint y: 137, endPoint x: 683, endPoint y: 122, distance: 16.5
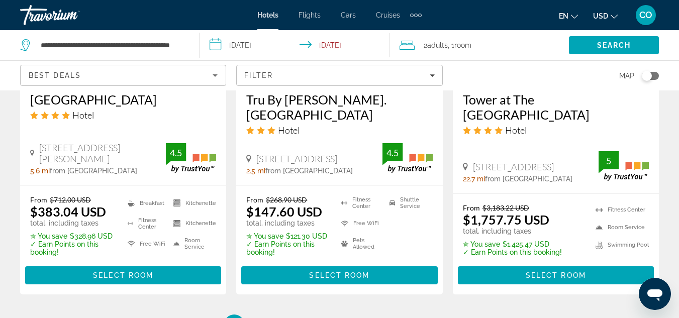
scroll to position [1549, 0]
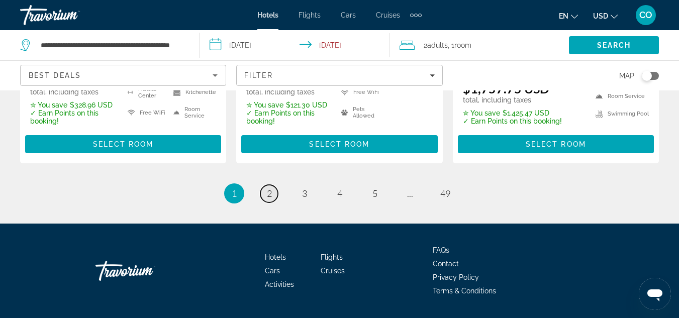
click at [263, 185] on link "page 2" at bounding box center [269, 194] width 18 height 18
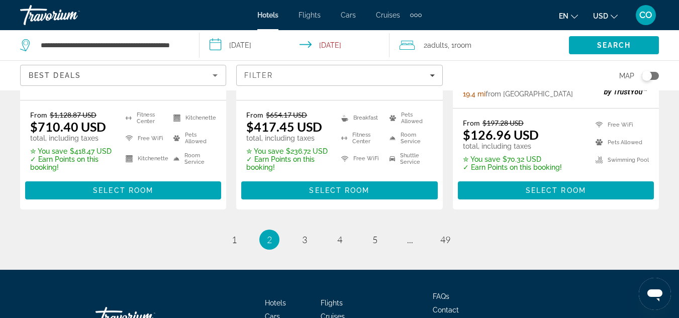
scroll to position [1548, 0]
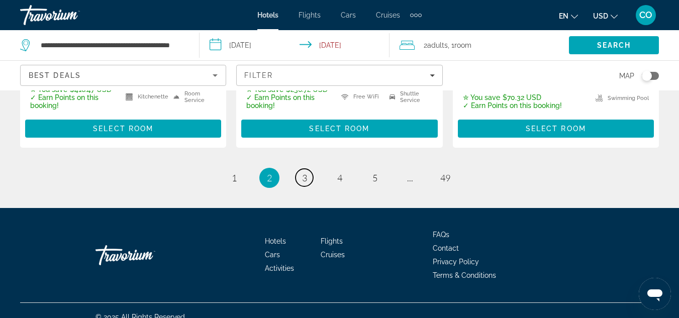
click at [310, 169] on link "page 3" at bounding box center [305, 178] width 18 height 18
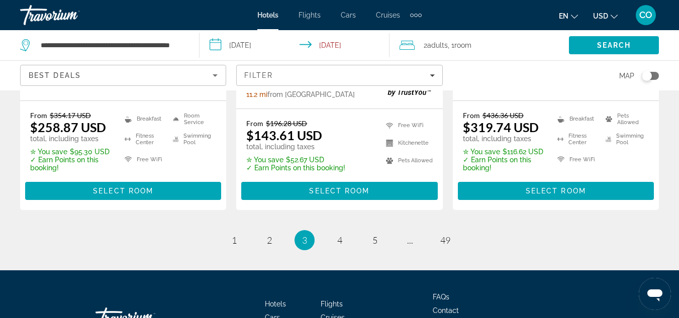
scroll to position [1547, 0]
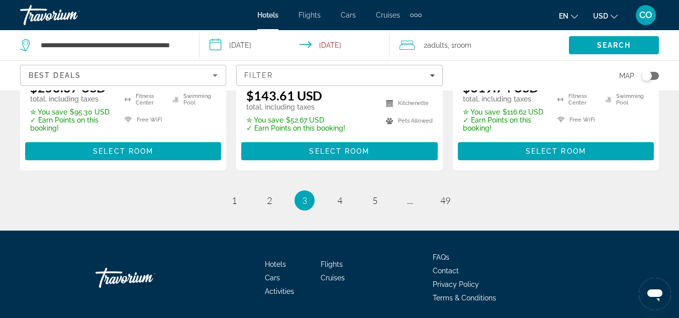
click at [329, 191] on ul "3 / 49 page 1 page 2 You're on page 3 page 4 page 5 page ... page 49" at bounding box center [339, 201] width 639 height 20
click at [337, 192] on link "page 4" at bounding box center [340, 201] width 18 height 18
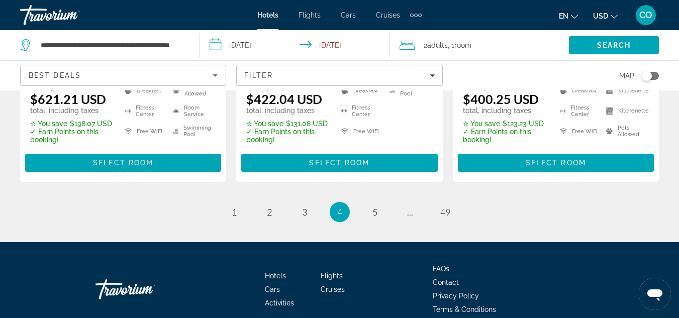
scroll to position [1537, 0]
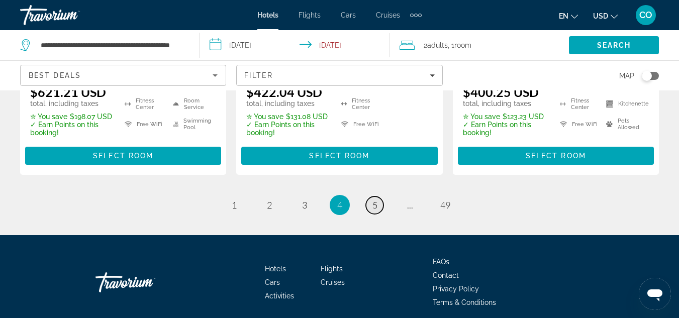
click at [376, 200] on span "5" at bounding box center [375, 205] width 5 height 11
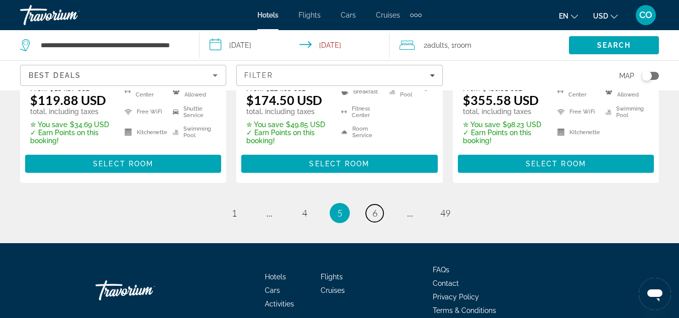
scroll to position [1533, 0]
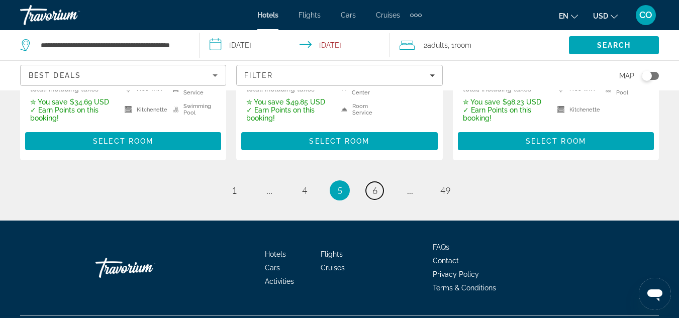
click at [373, 185] on span "6" at bounding box center [375, 190] width 5 height 11
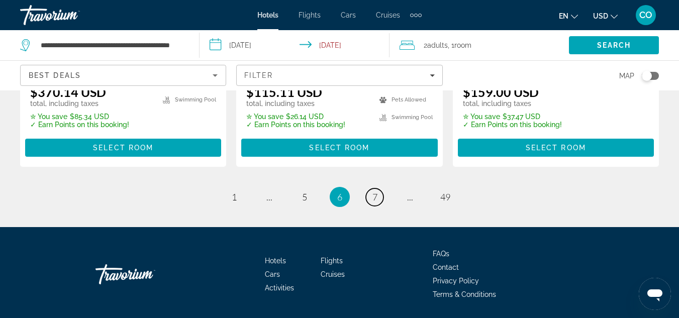
scroll to position [1555, 0]
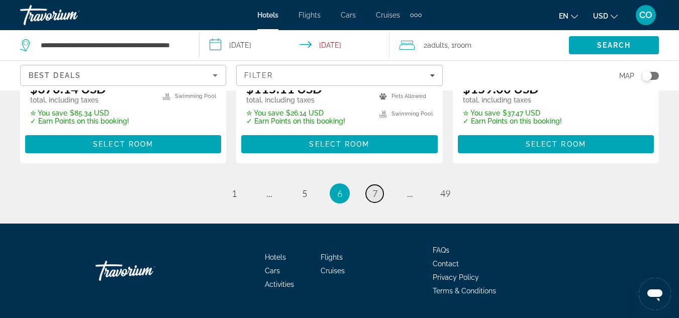
click at [375, 188] on span "7" at bounding box center [375, 193] width 5 height 11
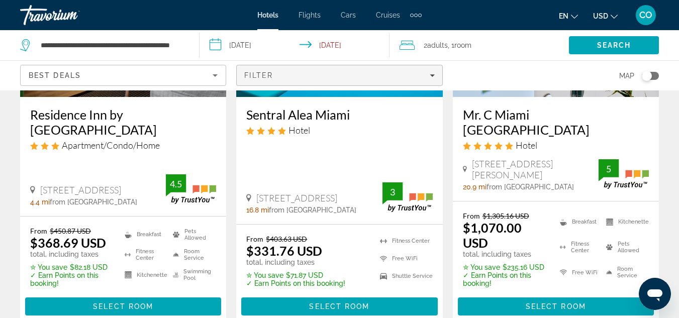
scroll to position [1548, 0]
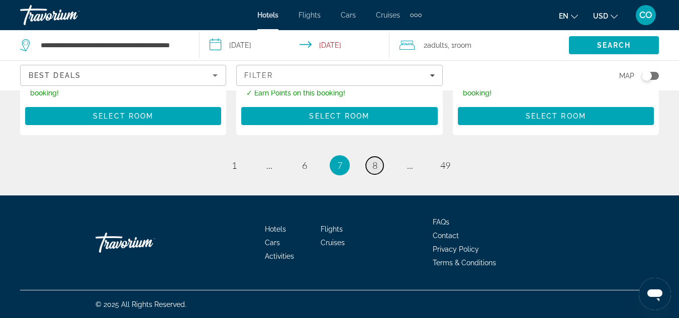
click at [371, 168] on link "page 8" at bounding box center [375, 166] width 18 height 18
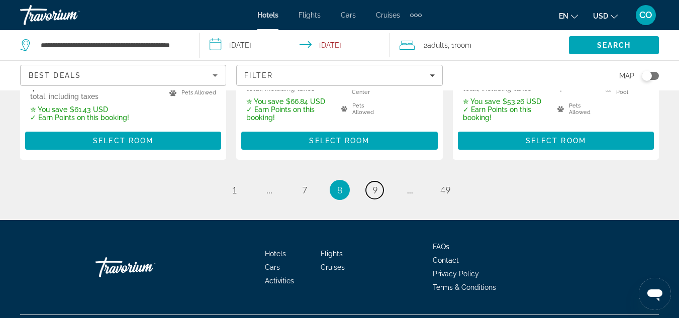
scroll to position [1540, 0]
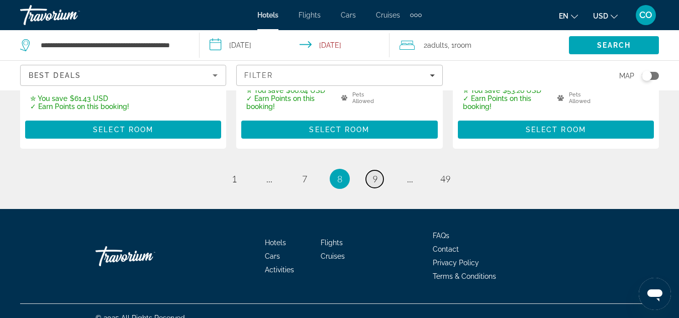
click at [371, 170] on link "page 9" at bounding box center [375, 179] width 18 height 18
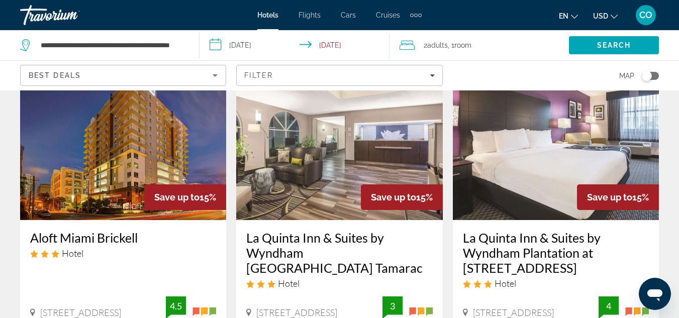
scroll to position [905, 0]
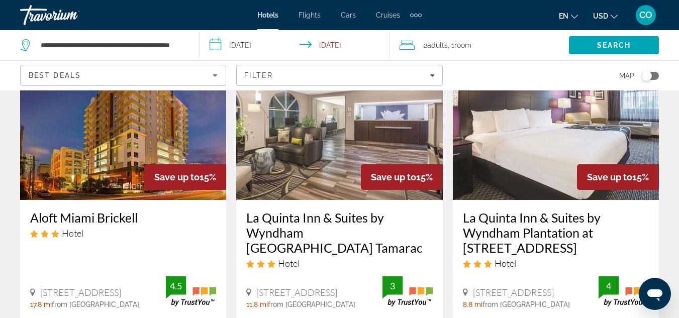
click at [556, 98] on img "Main content" at bounding box center [556, 119] width 206 height 161
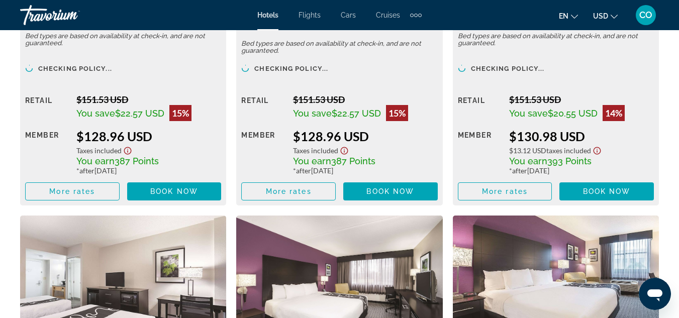
scroll to position [1911, 0]
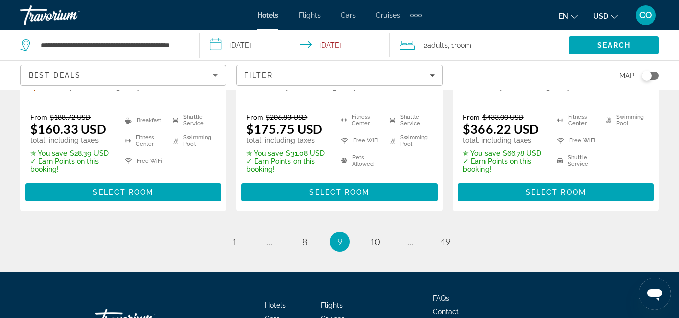
scroll to position [1565, 0]
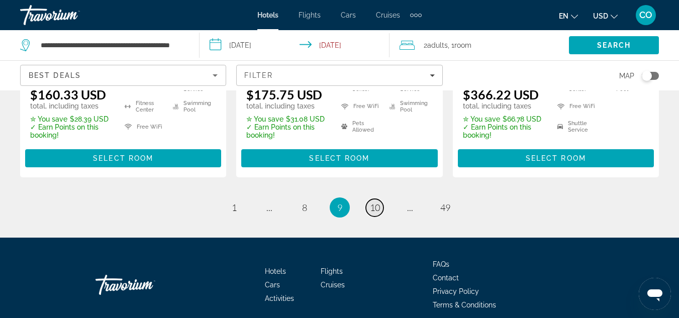
click at [379, 202] on span "10" at bounding box center [375, 207] width 10 height 11
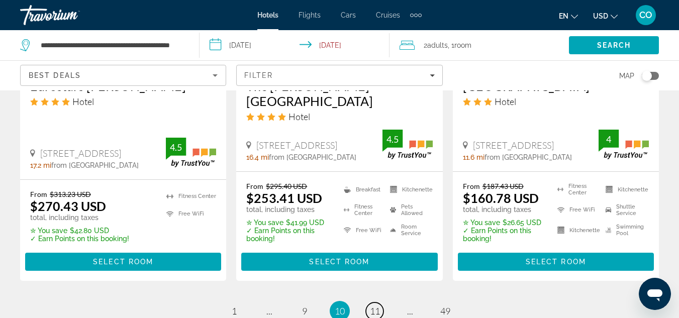
scroll to position [1524, 0]
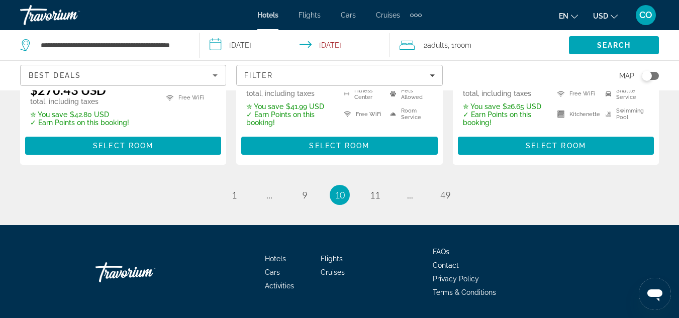
click at [383, 185] on li "page 11" at bounding box center [375, 195] width 20 height 20
click at [382, 187] on link "page 11" at bounding box center [375, 196] width 18 height 18
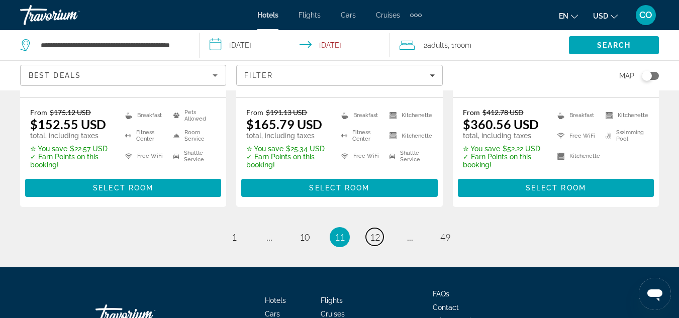
scroll to position [1554, 0]
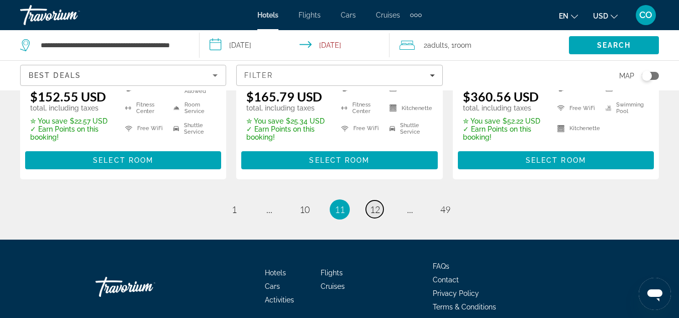
click at [375, 201] on link "page 12" at bounding box center [375, 210] width 18 height 18
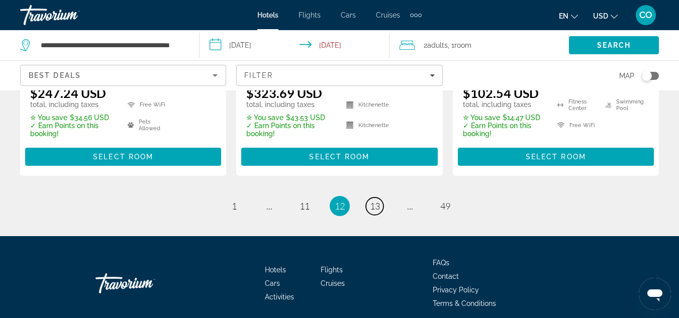
scroll to position [1548, 0]
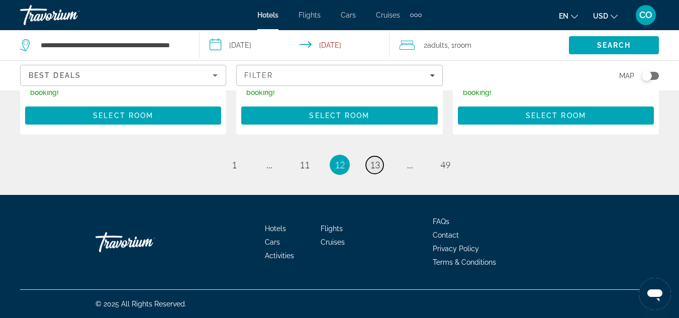
click at [374, 160] on span "13" at bounding box center [375, 164] width 10 height 11
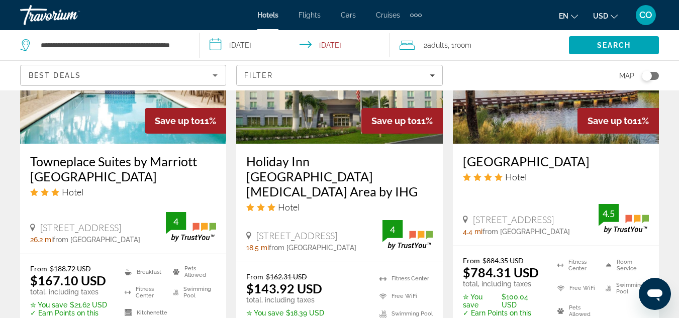
scroll to position [1307, 0]
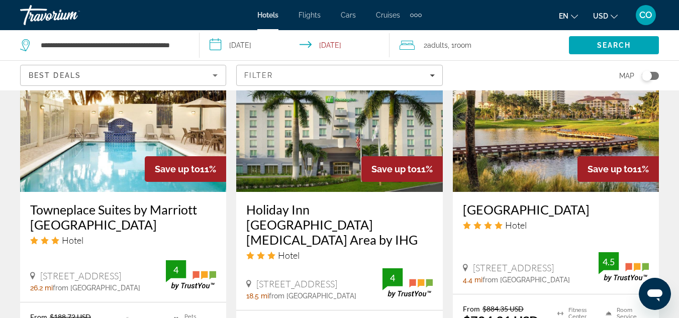
click at [527, 146] on img "Main content" at bounding box center [556, 111] width 206 height 161
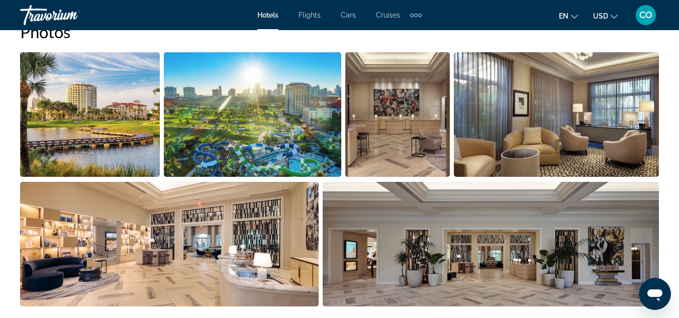
scroll to position [704, 0]
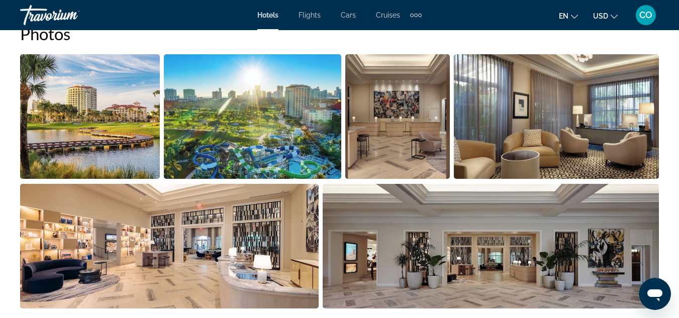
click at [278, 157] on img "Open full-screen image slider" at bounding box center [252, 116] width 177 height 125
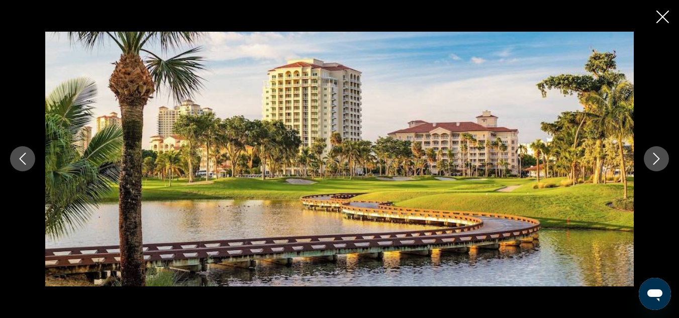
click at [652, 162] on icon "Next image" at bounding box center [657, 159] width 12 height 12
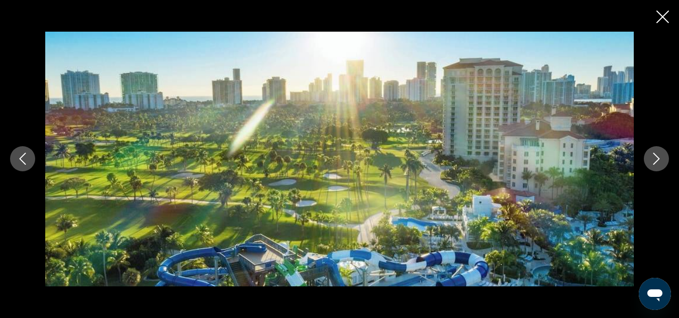
click at [658, 156] on icon "Next image" at bounding box center [657, 159] width 12 height 12
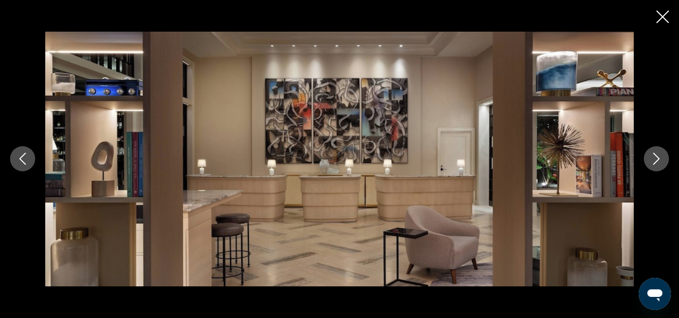
click at [664, 163] on button "Next image" at bounding box center [656, 158] width 25 height 25
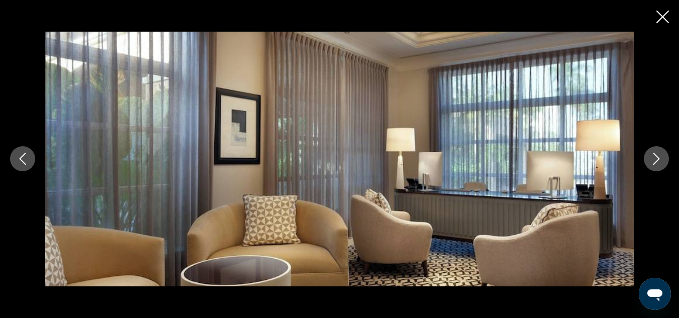
click at [664, 163] on button "Next image" at bounding box center [656, 158] width 25 height 25
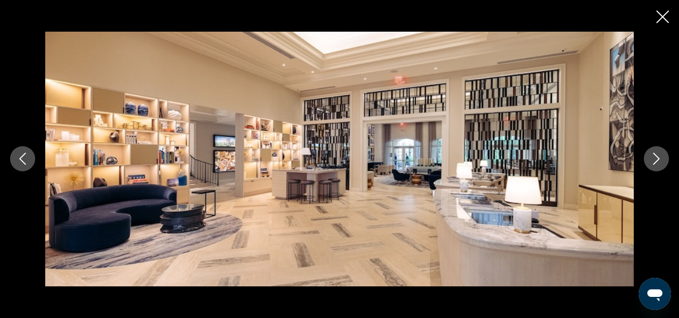
click at [651, 156] on icon "Next image" at bounding box center [657, 159] width 12 height 12
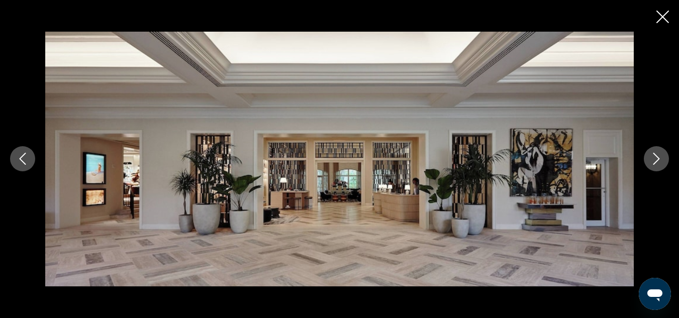
click at [662, 165] on icon "Next image" at bounding box center [657, 159] width 12 height 12
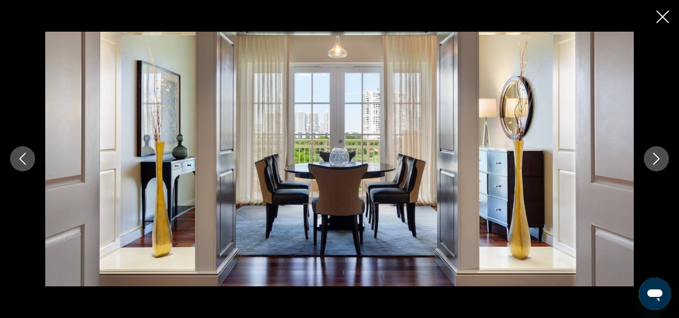
click at [658, 162] on icon "Next image" at bounding box center [657, 159] width 12 height 12
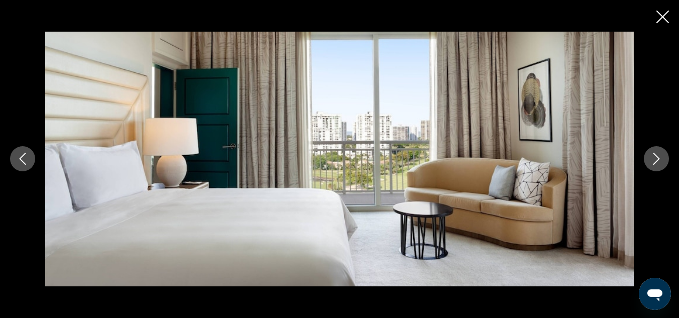
click at [657, 152] on button "Next image" at bounding box center [656, 158] width 25 height 25
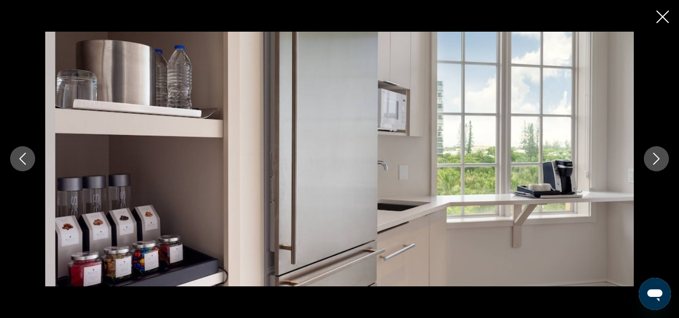
click at [663, 160] on button "Next image" at bounding box center [656, 158] width 25 height 25
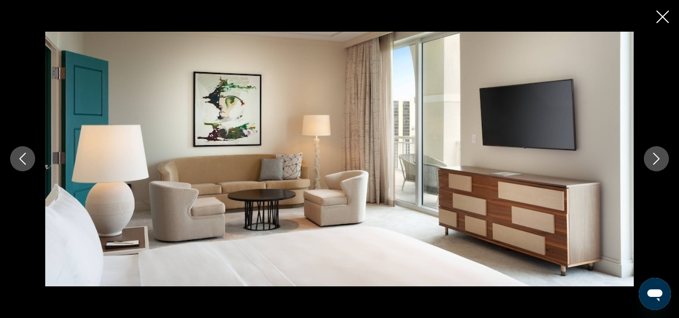
scroll to position [982, 0]
click at [662, 156] on icon "Next image" at bounding box center [657, 159] width 12 height 12
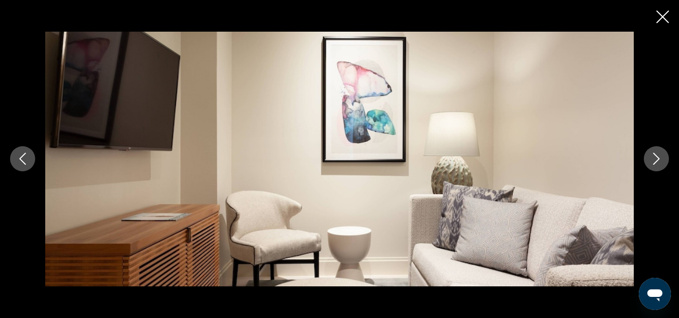
click at [665, 162] on button "Next image" at bounding box center [656, 158] width 25 height 25
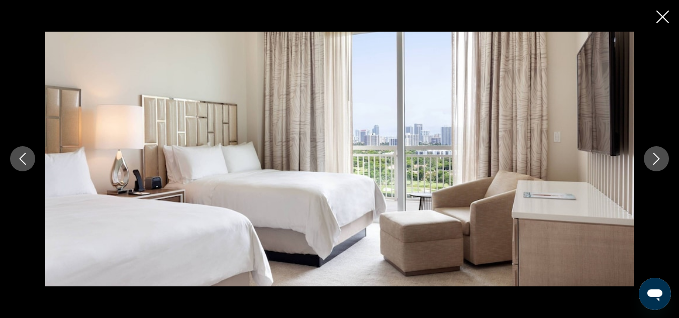
click at [649, 156] on button "Next image" at bounding box center [656, 158] width 25 height 25
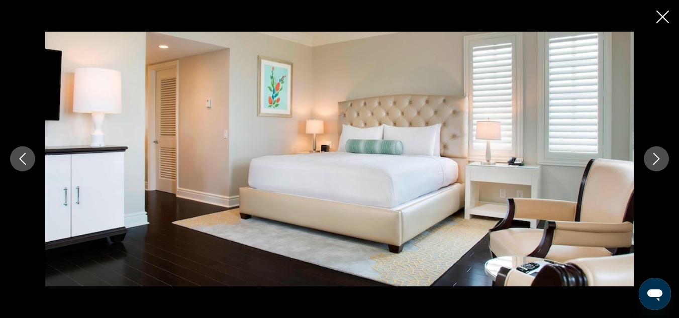
click at [642, 158] on div "prev next" at bounding box center [339, 159] width 679 height 254
click at [661, 162] on button "Next image" at bounding box center [656, 158] width 25 height 25
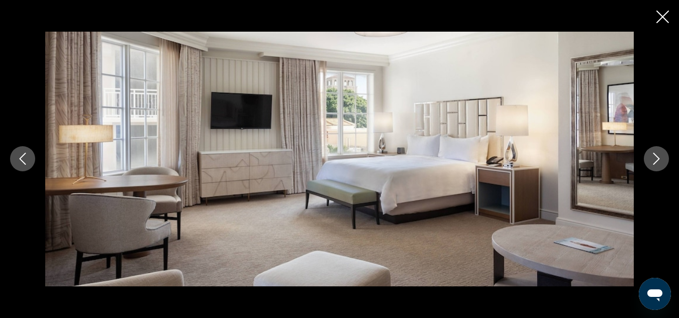
click at [661, 163] on icon "Next image" at bounding box center [657, 159] width 12 height 12
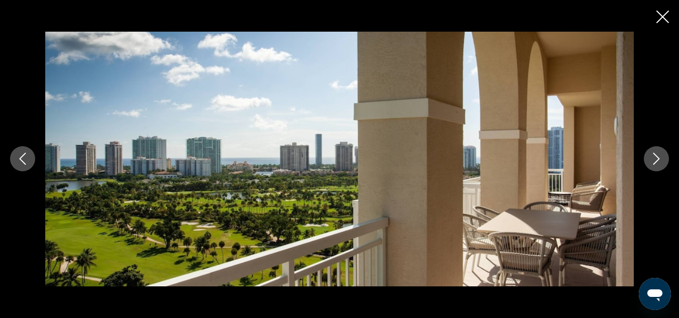
click at [661, 163] on icon "Next image" at bounding box center [657, 159] width 12 height 12
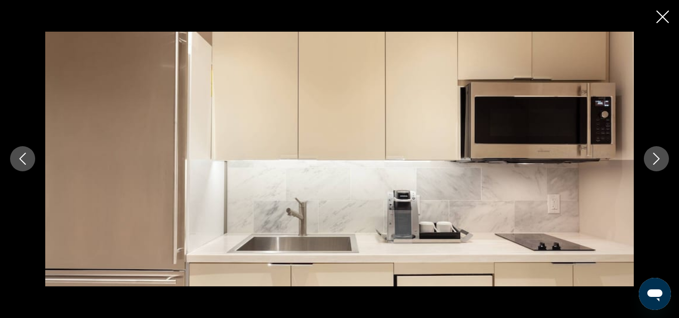
click at [661, 163] on icon "Next image" at bounding box center [657, 159] width 12 height 12
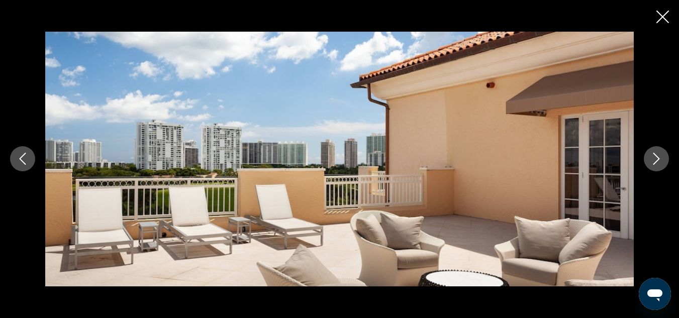
click at [653, 159] on icon "Next image" at bounding box center [657, 159] width 12 height 12
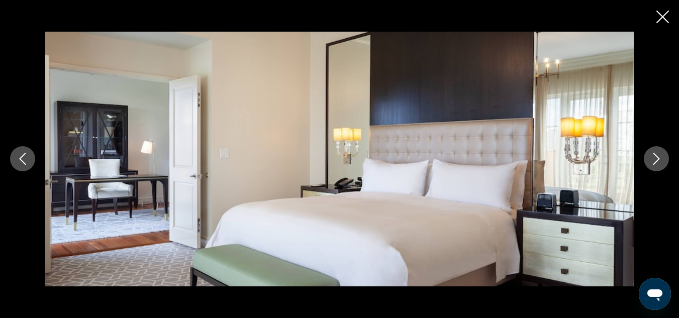
click at [653, 159] on icon "Next image" at bounding box center [657, 159] width 12 height 12
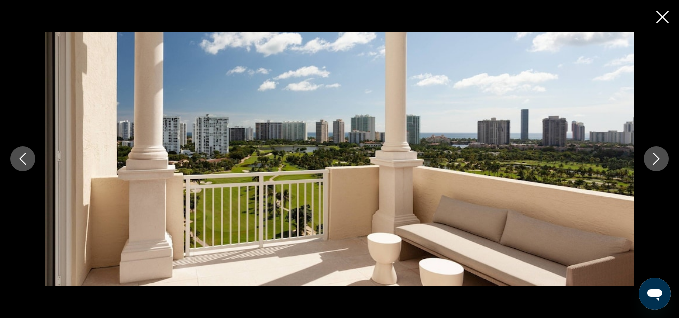
click at [653, 159] on icon "Next image" at bounding box center [657, 159] width 12 height 12
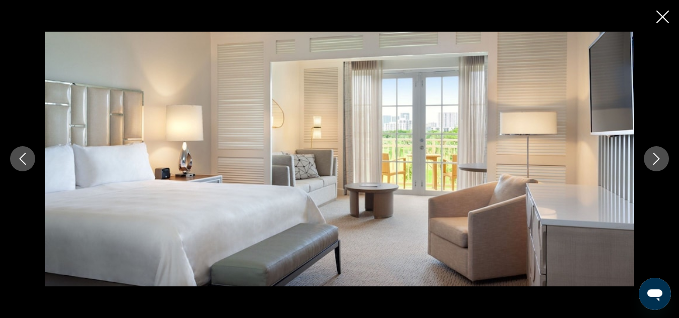
click at [657, 23] on div "prev next" at bounding box center [339, 159] width 679 height 318
click at [664, 20] on icon "Close slideshow" at bounding box center [663, 17] width 13 height 13
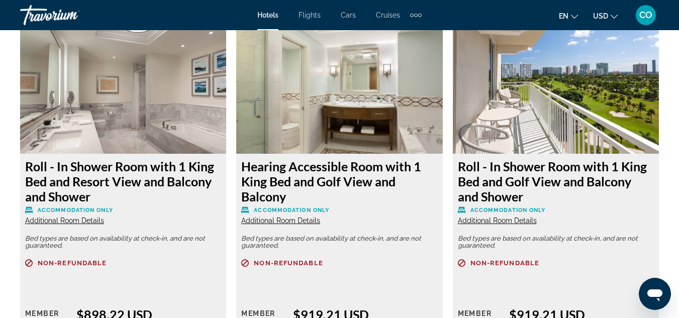
scroll to position [2292, 0]
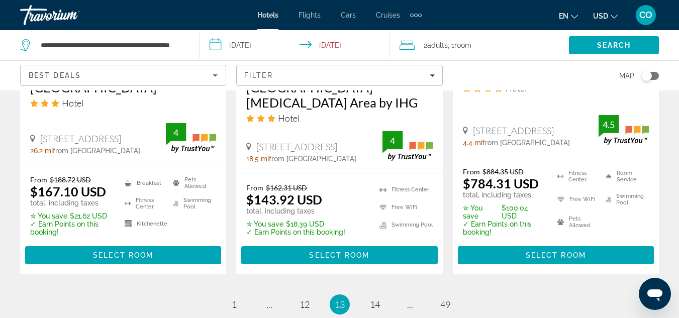
scroll to position [1458, 0]
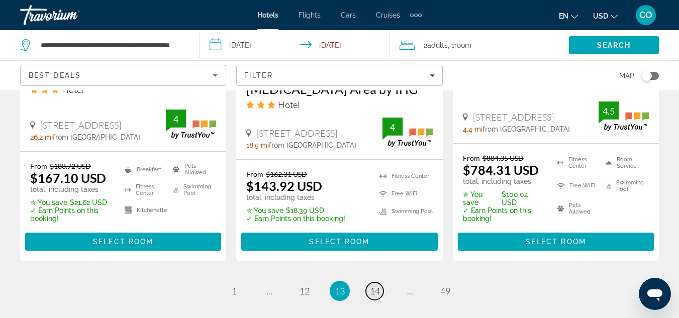
click at [380, 286] on span "14" at bounding box center [375, 291] width 10 height 11
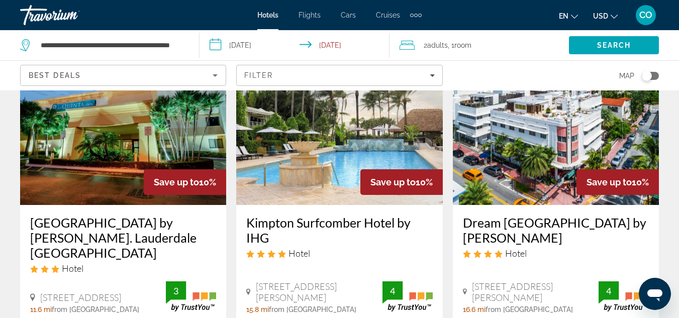
scroll to position [1458, 0]
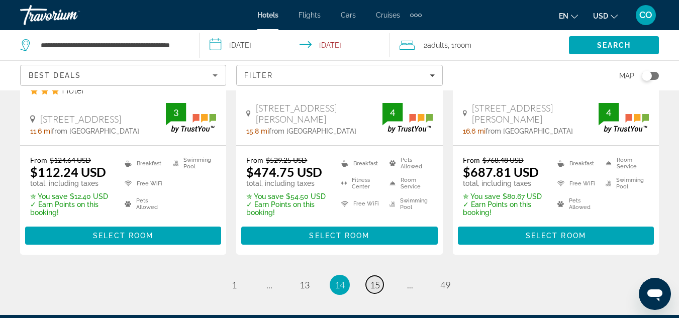
click at [374, 280] on span "15" at bounding box center [375, 285] width 10 height 11
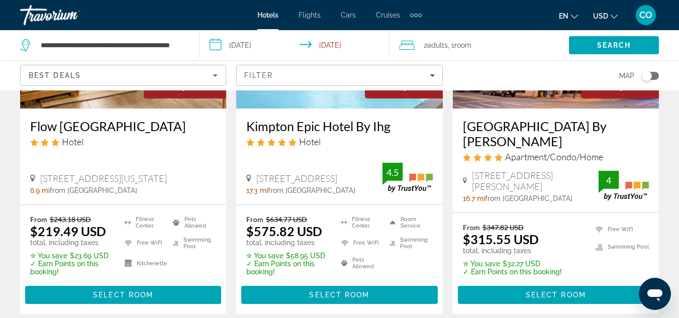
scroll to position [1458, 0]
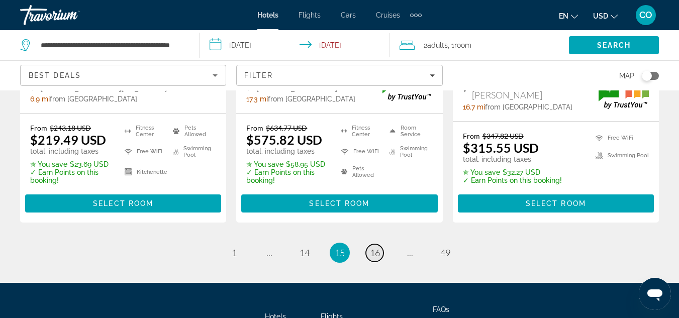
click at [367, 244] on link "page 16" at bounding box center [375, 253] width 18 height 18
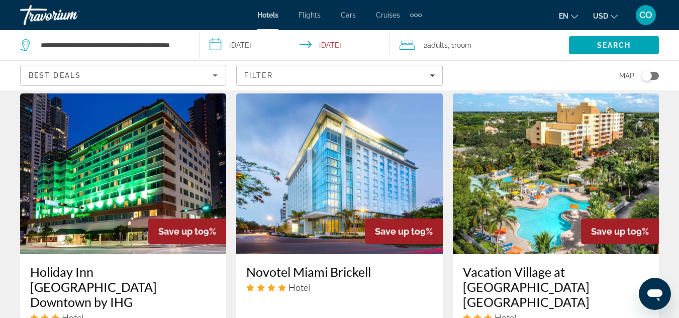
scroll to position [804, 0]
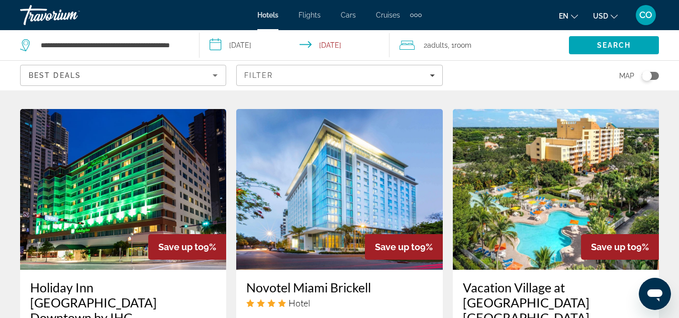
click at [588, 167] on img "Main content" at bounding box center [556, 189] width 206 height 161
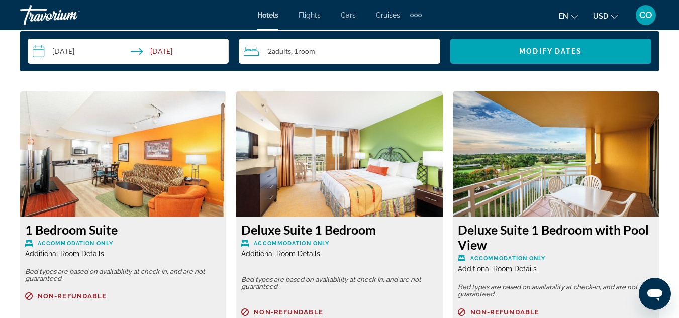
scroll to position [1408, 0]
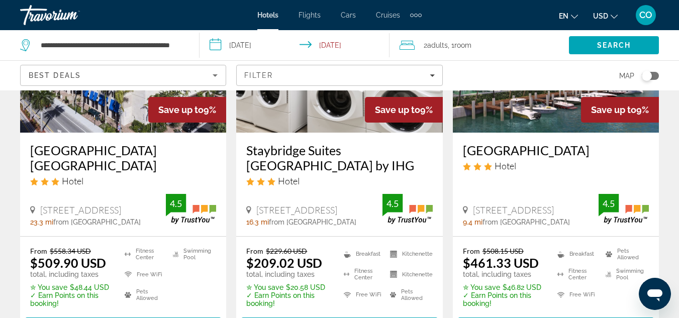
scroll to position [1508, 0]
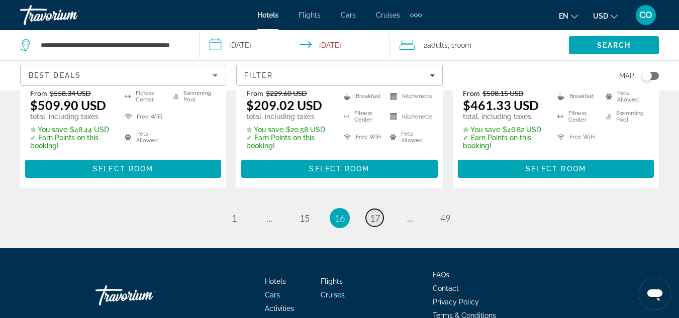
click at [372, 209] on link "page 17" at bounding box center [375, 218] width 18 height 18
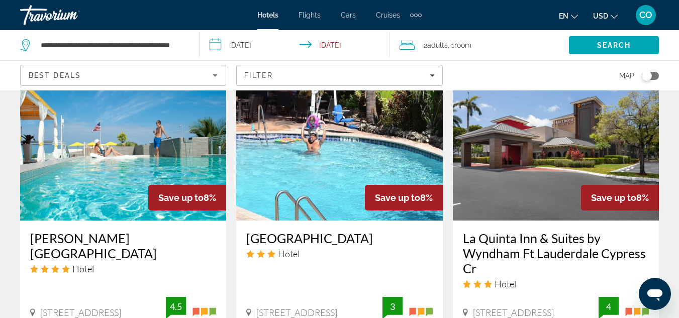
scroll to position [754, 0]
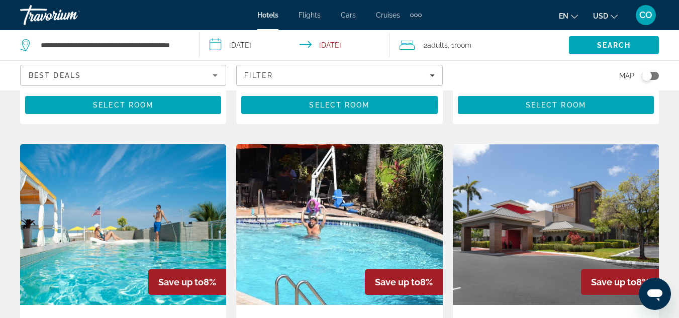
click at [337, 180] on img "Main content" at bounding box center [339, 224] width 206 height 161
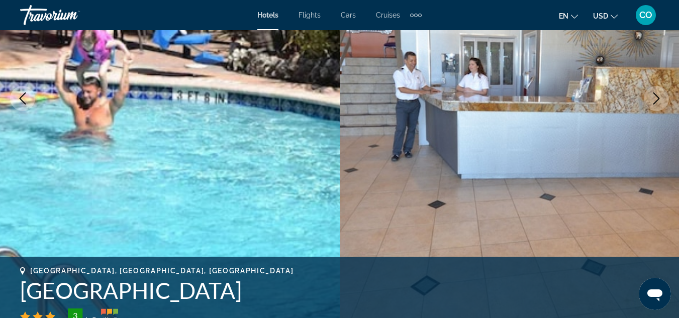
scroll to position [302, 0]
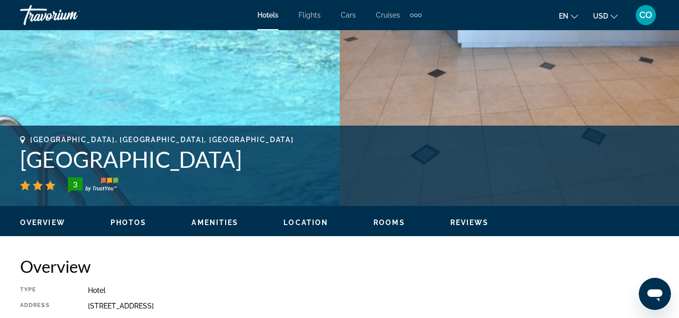
click at [133, 221] on span "Photos" at bounding box center [129, 223] width 36 height 8
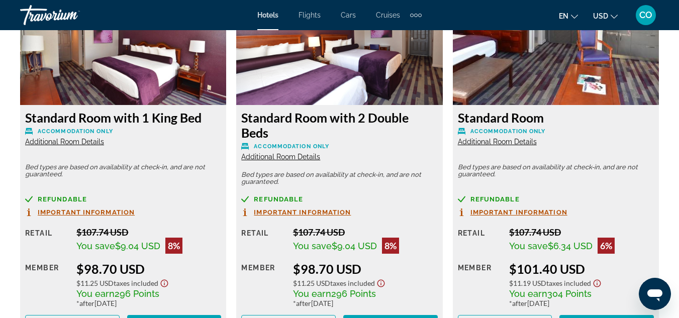
scroll to position [1500, 0]
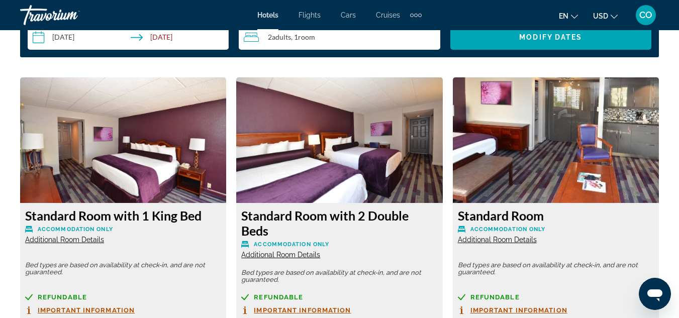
click at [148, 169] on img "Main content" at bounding box center [123, 140] width 206 height 126
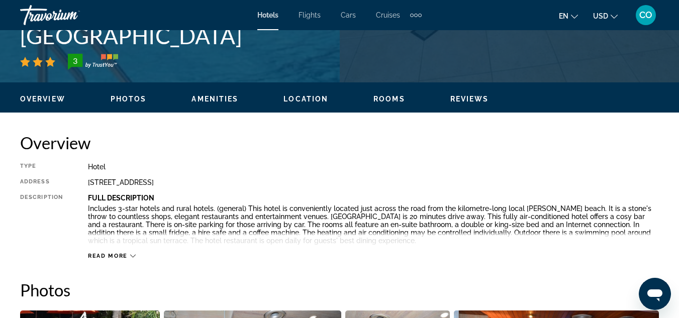
scroll to position [444, 0]
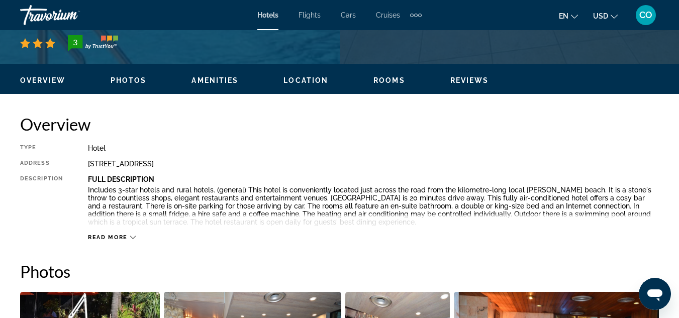
drag, startPoint x: 87, startPoint y: 165, endPoint x: 368, endPoint y: 165, distance: 280.5
click at [368, 165] on div "Type Hotel Address [STREET_ADDRESS] Description Full Description Includes 3-sta…" at bounding box center [339, 192] width 639 height 97
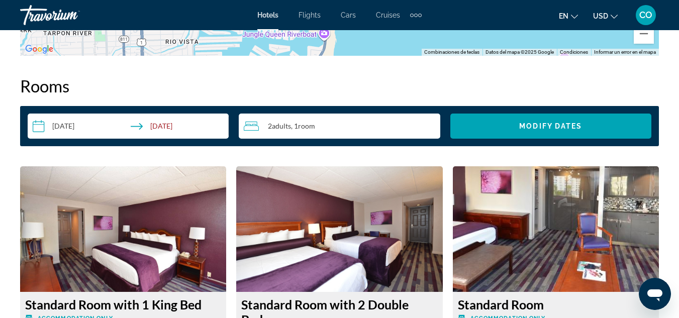
scroll to position [1399, 0]
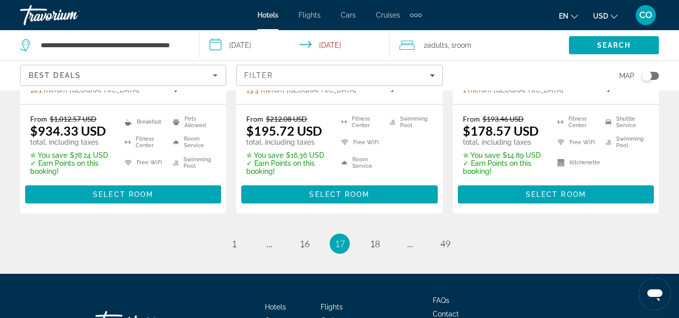
scroll to position [1548, 0]
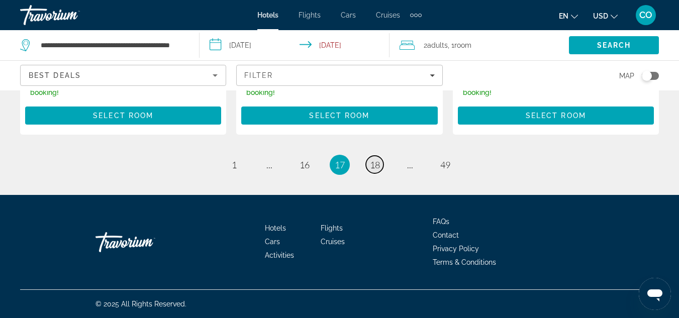
click at [373, 164] on span "18" at bounding box center [375, 164] width 10 height 11
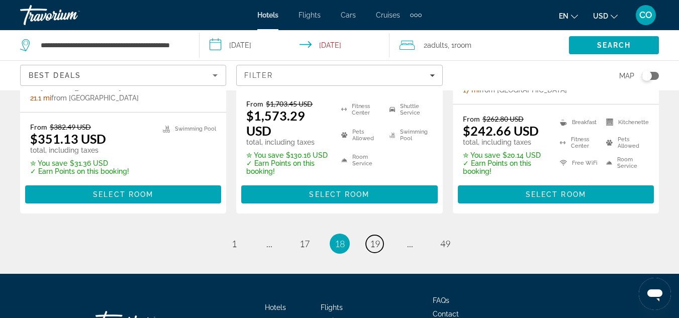
scroll to position [1508, 0]
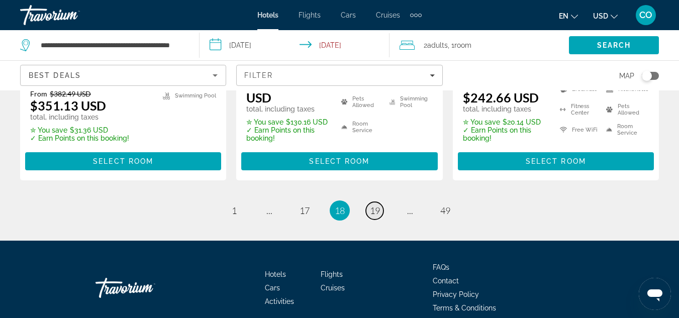
click at [377, 205] on span "19" at bounding box center [375, 210] width 10 height 11
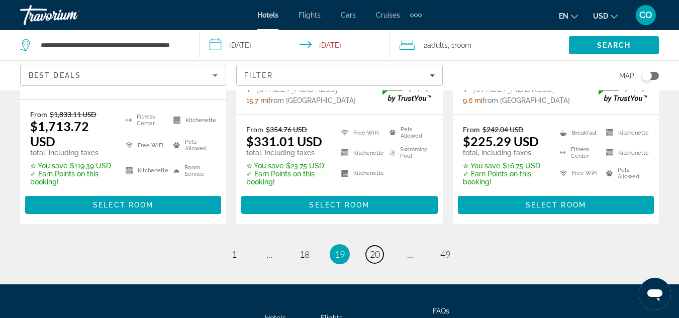
scroll to position [1544, 0]
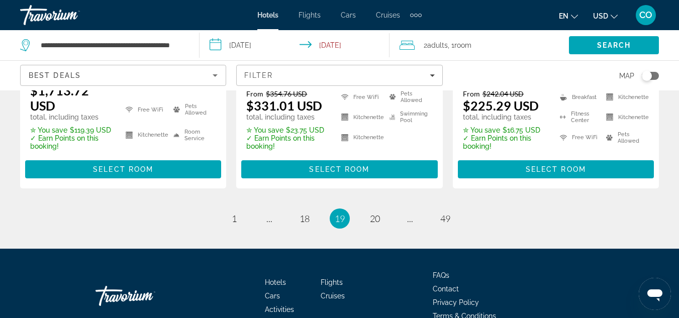
click at [341, 213] on span "19" at bounding box center [340, 218] width 10 height 11
click at [308, 213] on span "18" at bounding box center [305, 218] width 10 height 11
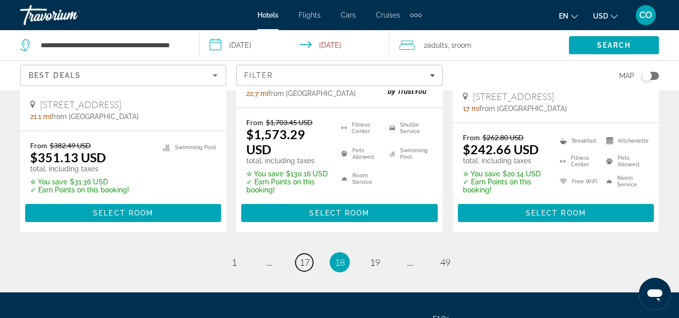
scroll to position [1532, 0]
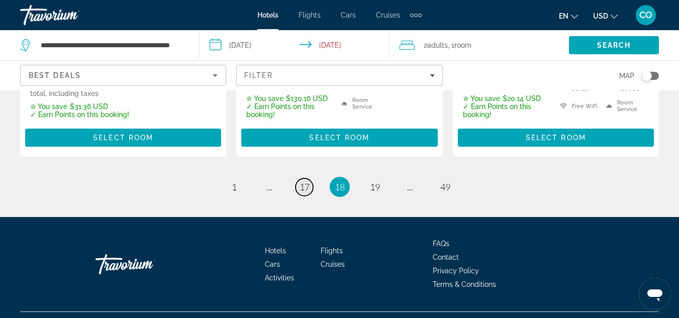
click at [301, 181] on span "17" at bounding box center [305, 186] width 10 height 11
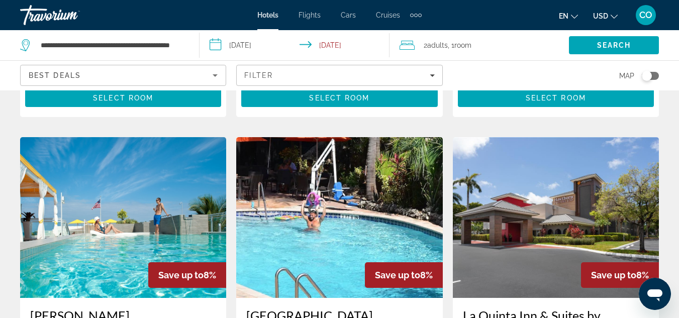
scroll to position [754, 0]
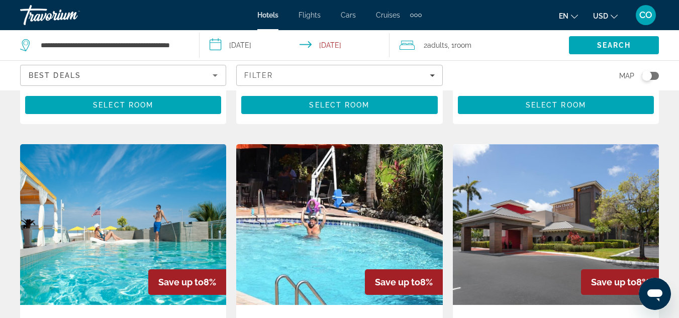
click at [325, 163] on img "Main content" at bounding box center [339, 224] width 206 height 161
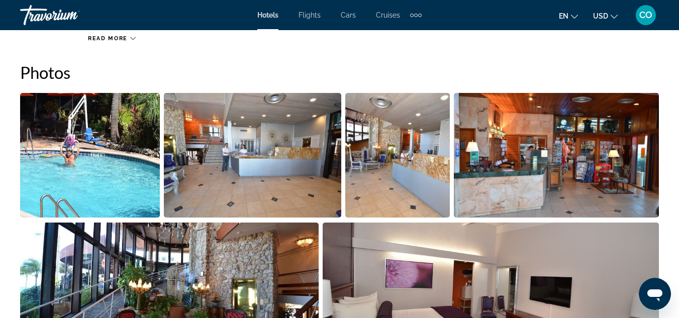
scroll to position [704, 0]
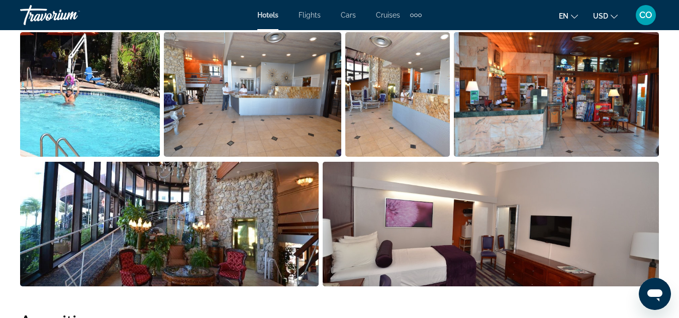
click at [137, 92] on img "Open full-screen image slider" at bounding box center [90, 94] width 140 height 125
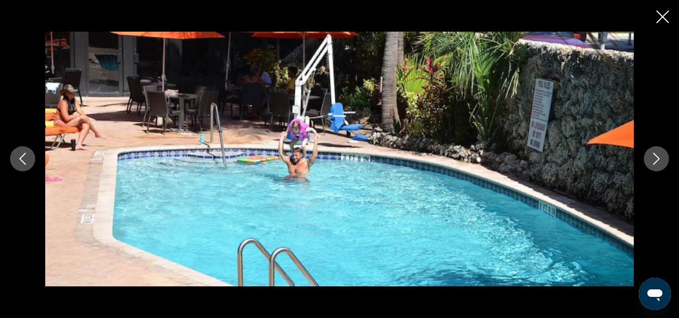
click at [653, 151] on button "Next image" at bounding box center [656, 158] width 25 height 25
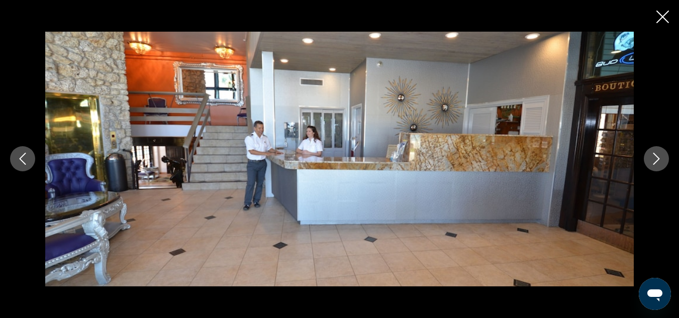
click at [653, 151] on button "Next image" at bounding box center [656, 158] width 25 height 25
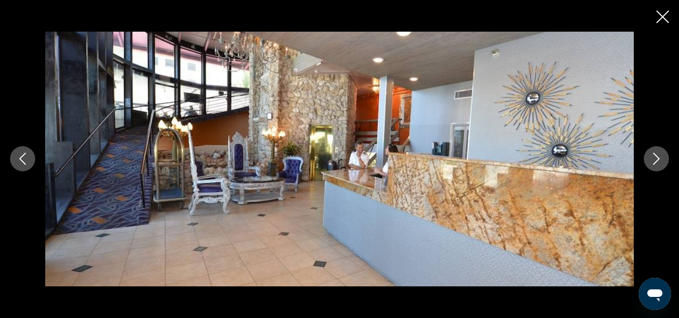
click at [655, 148] on button "Next image" at bounding box center [656, 158] width 25 height 25
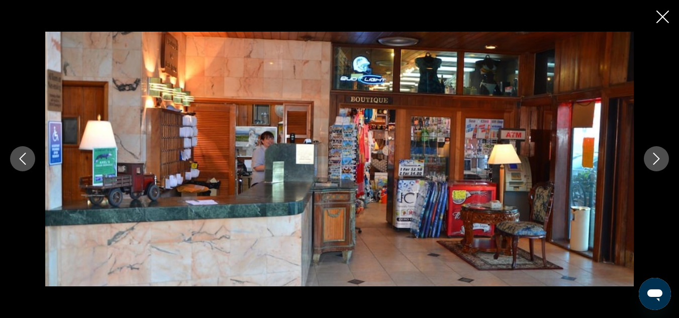
click at [655, 148] on button "Next image" at bounding box center [656, 158] width 25 height 25
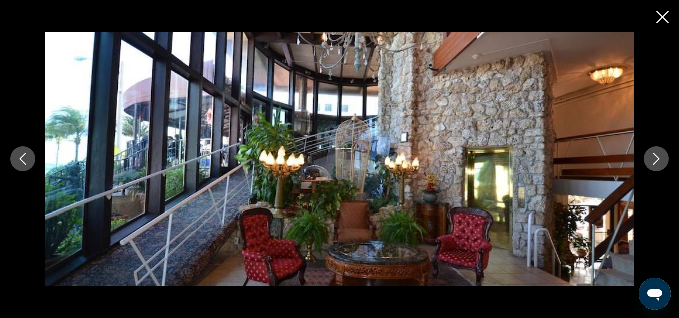
click at [655, 148] on button "Next image" at bounding box center [656, 158] width 25 height 25
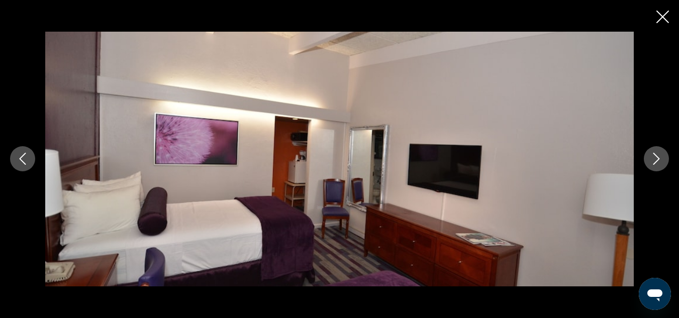
click at [658, 157] on icon "Next image" at bounding box center [657, 159] width 12 height 12
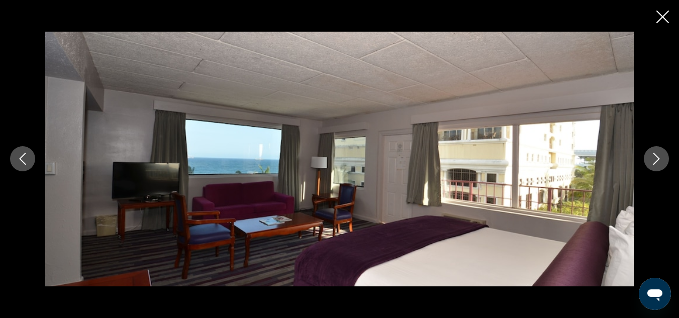
click at [653, 152] on button "Next image" at bounding box center [656, 158] width 25 height 25
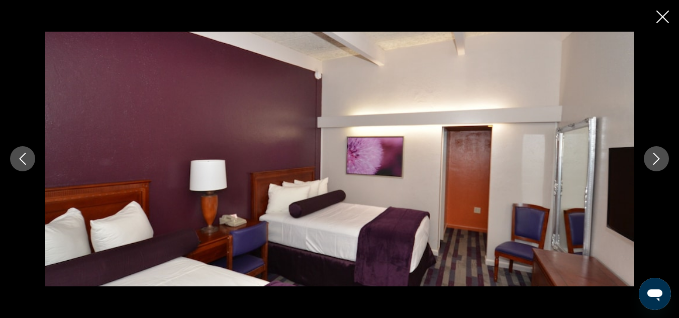
click at [653, 152] on button "Next image" at bounding box center [656, 158] width 25 height 25
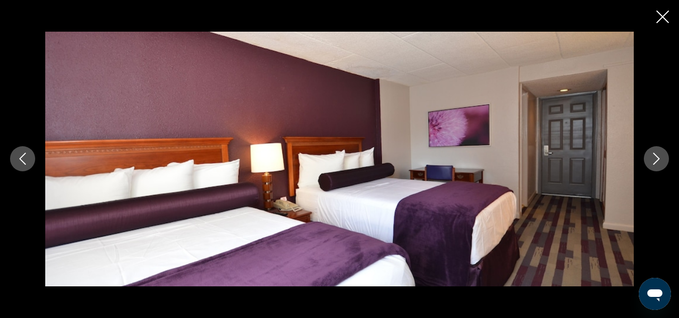
click at [662, 20] on icon "Close slideshow" at bounding box center [663, 17] width 13 height 13
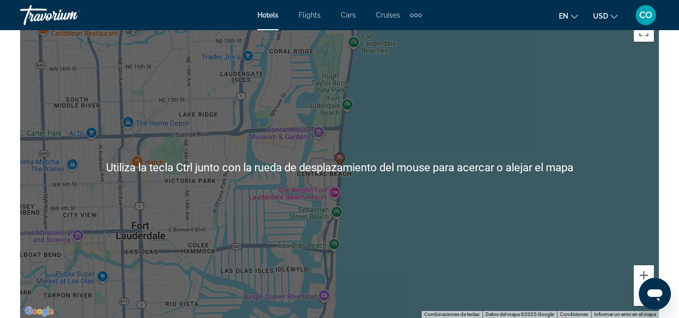
scroll to position [1156, 0]
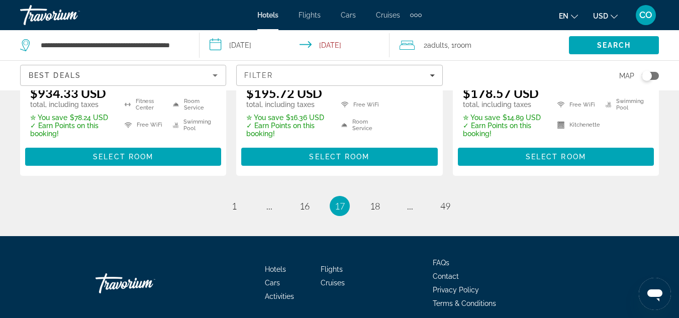
scroll to position [1508, 0]
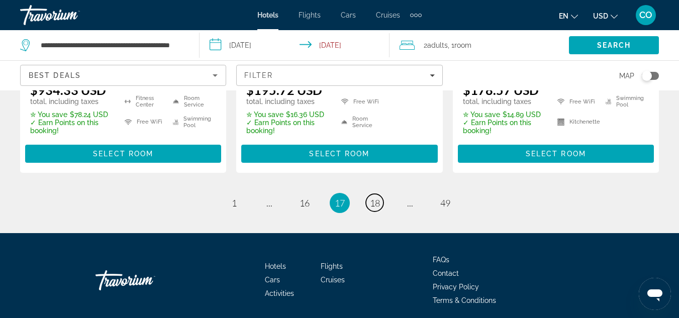
click at [373, 206] on span "18" at bounding box center [375, 203] width 10 height 11
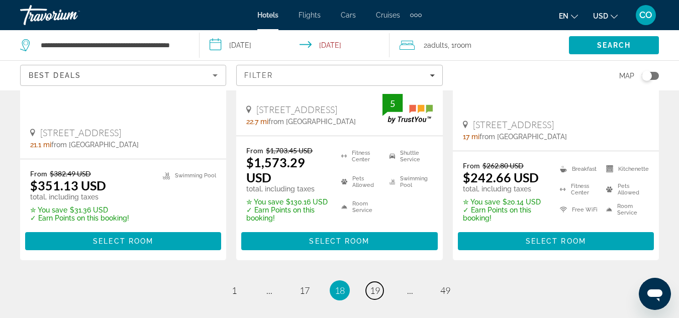
scroll to position [1508, 0]
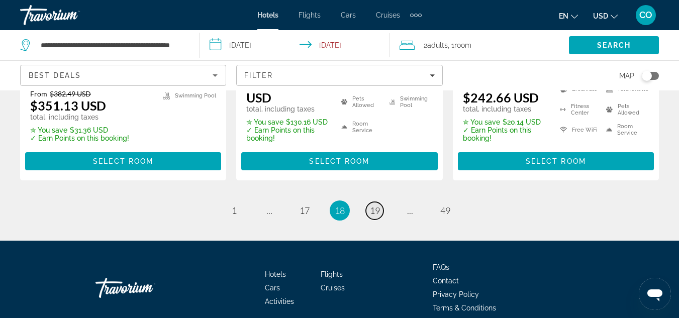
click at [381, 202] on link "page 19" at bounding box center [375, 211] width 18 height 18
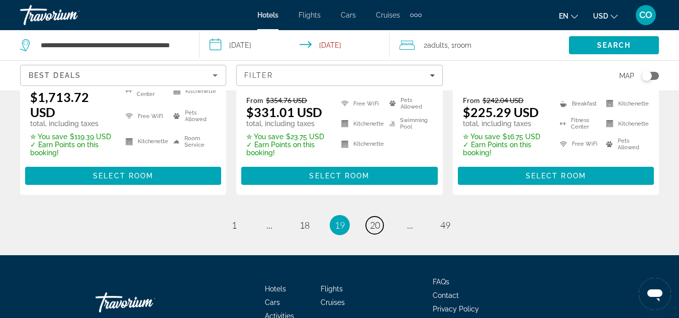
scroll to position [1544, 0]
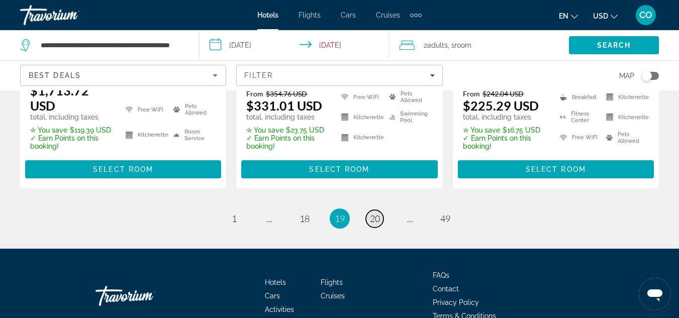
click at [370, 213] on span "20" at bounding box center [375, 218] width 10 height 11
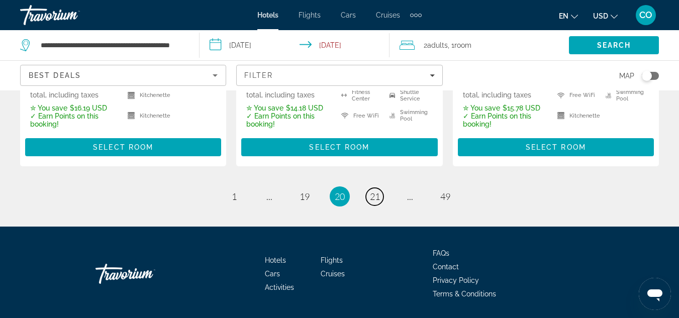
scroll to position [1533, 0]
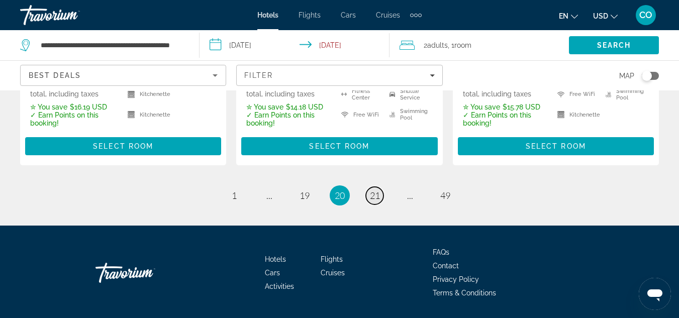
click at [372, 190] on span "21" at bounding box center [375, 195] width 10 height 11
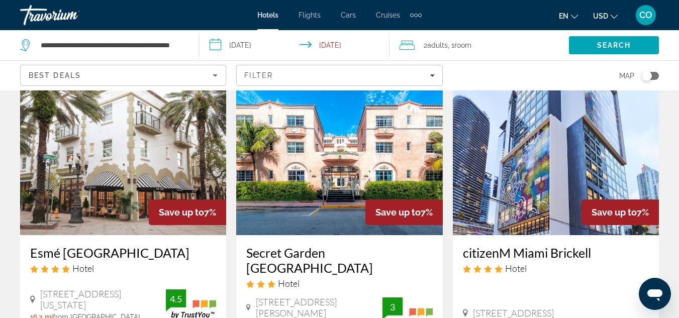
scroll to position [50, 0]
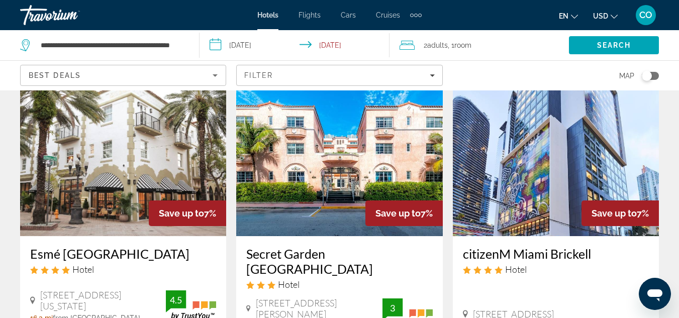
click at [310, 176] on img "Main content" at bounding box center [339, 155] width 206 height 161
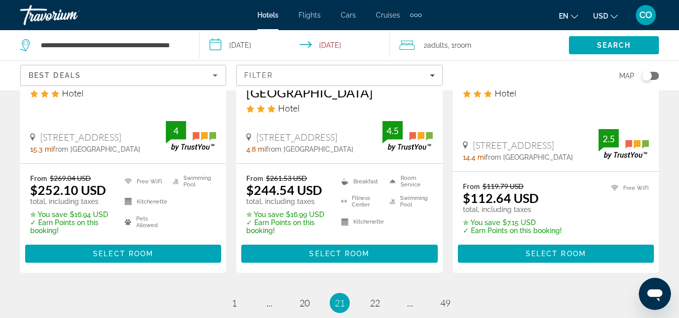
scroll to position [1408, 0]
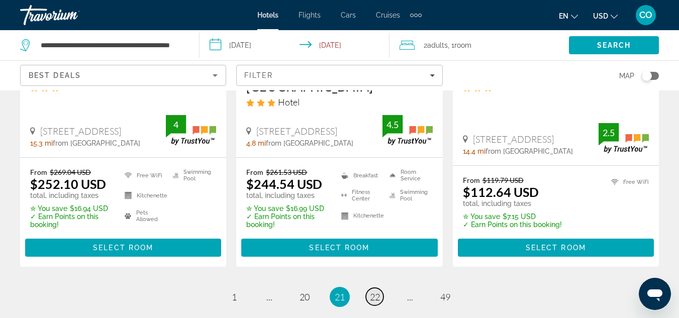
click at [378, 292] on span "22" at bounding box center [375, 297] width 10 height 11
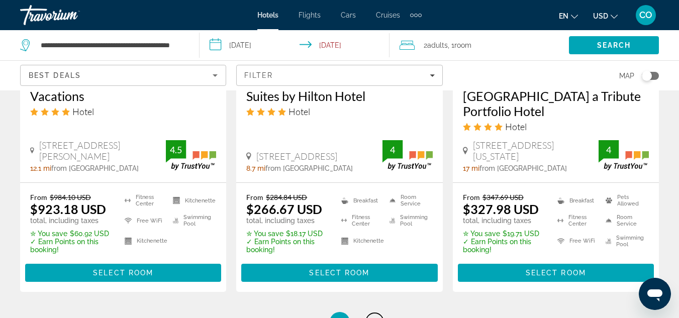
scroll to position [1458, 0]
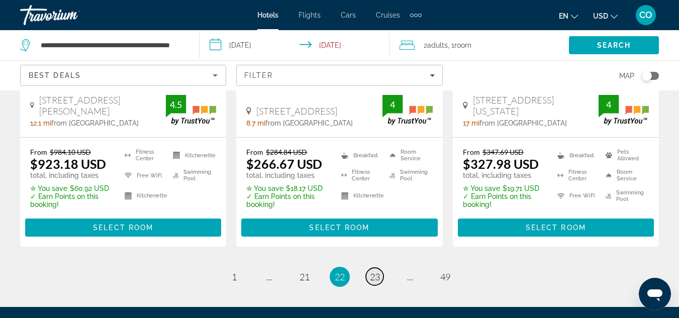
click at [380, 271] on span "23" at bounding box center [375, 276] width 10 height 11
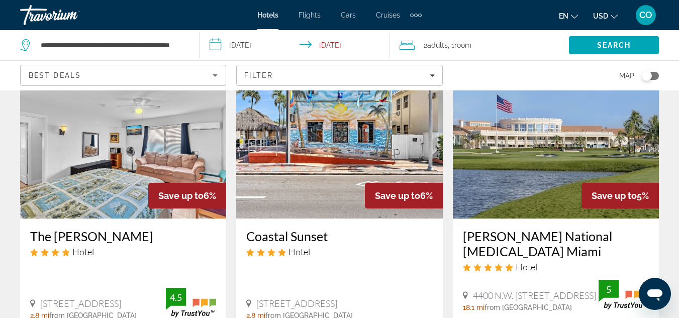
scroll to position [50, 0]
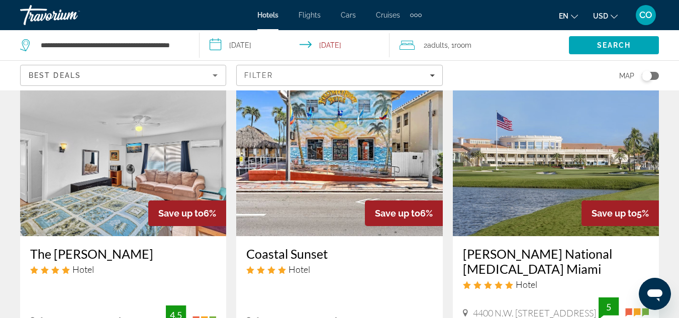
click at [202, 155] on img "Main content" at bounding box center [123, 155] width 206 height 161
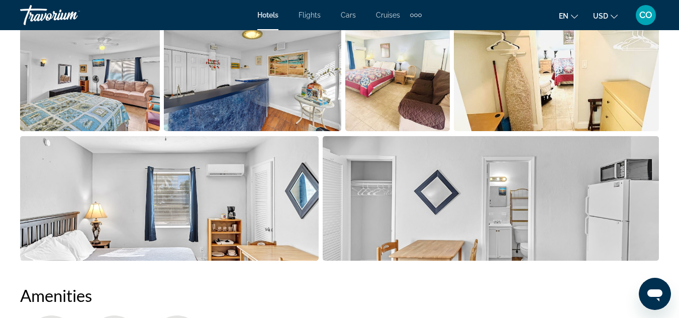
scroll to position [704, 0]
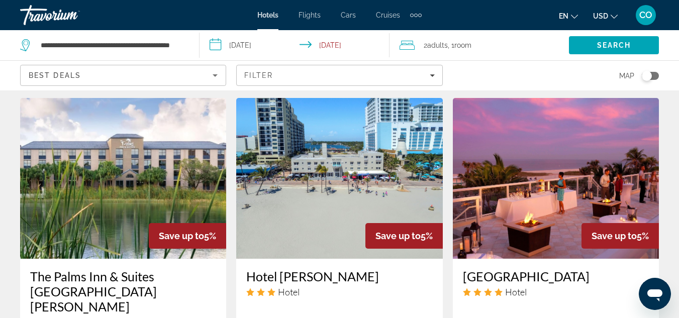
scroll to position [1207, 0]
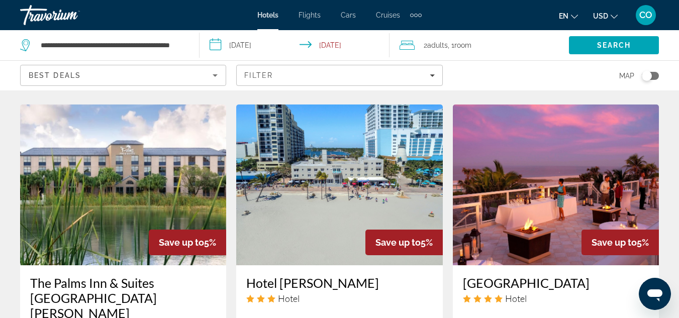
click at [145, 166] on img "Main content" at bounding box center [123, 185] width 206 height 161
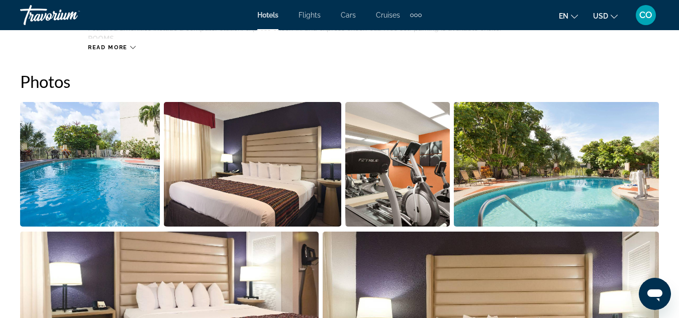
scroll to position [647, 0]
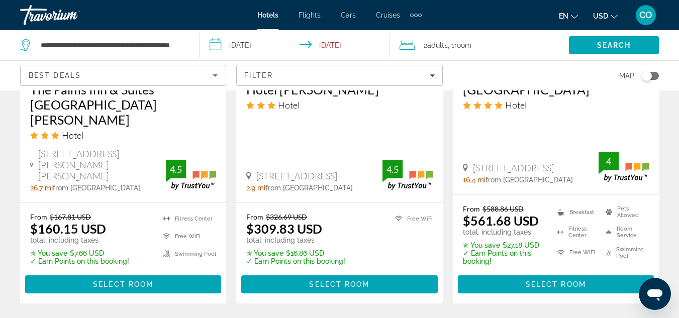
scroll to position [1458, 0]
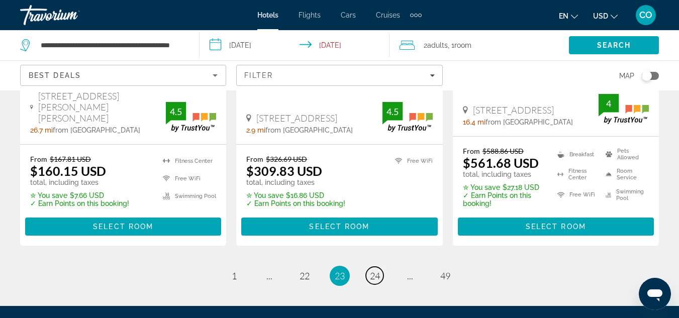
click at [377, 270] on span "24" at bounding box center [375, 275] width 10 height 11
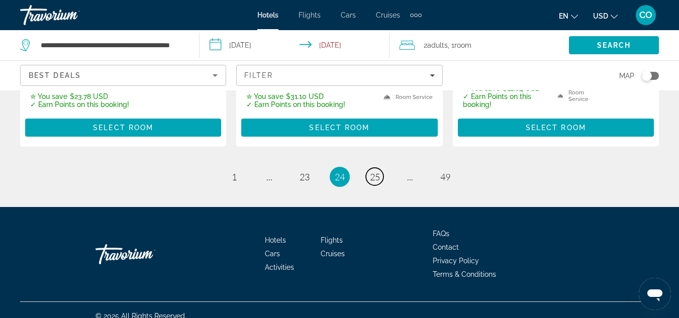
scroll to position [1533, 0]
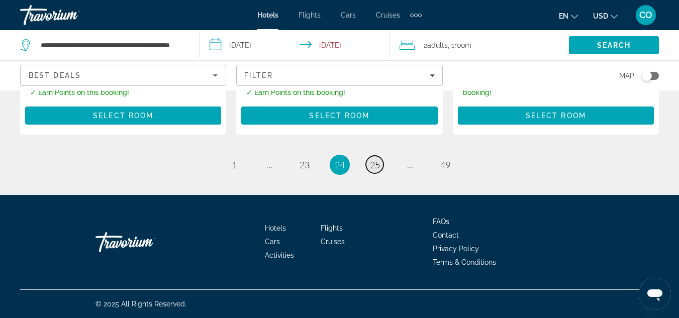
click at [375, 167] on span "25" at bounding box center [375, 164] width 10 height 11
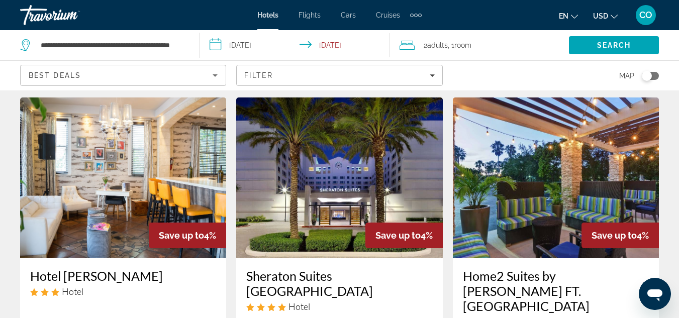
scroll to position [1207, 0]
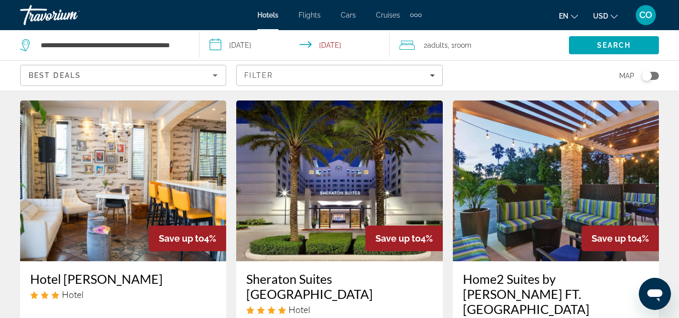
click at [61, 136] on img "Main content" at bounding box center [123, 181] width 206 height 161
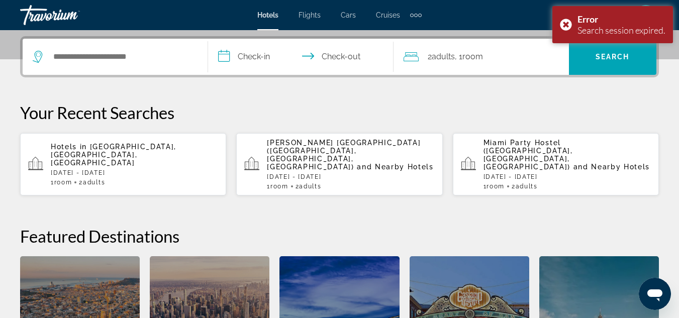
scroll to position [251, 0]
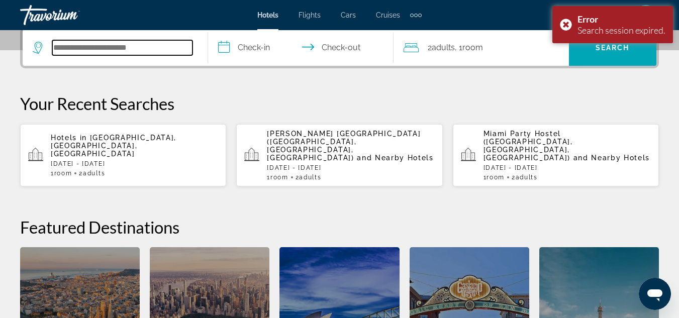
click at [151, 53] on input "Search hotel destination" at bounding box center [122, 47] width 140 height 15
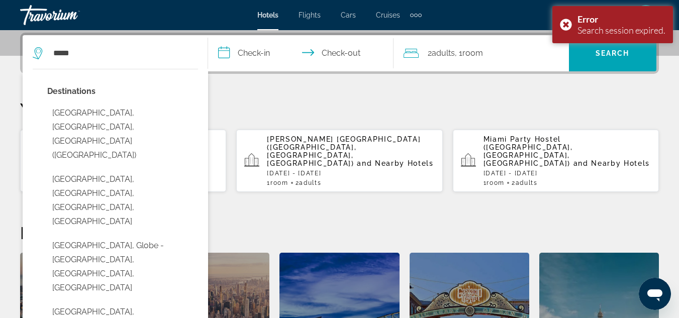
click at [162, 121] on button "[GEOGRAPHIC_DATA], [GEOGRAPHIC_DATA], [GEOGRAPHIC_DATA] ([GEOGRAPHIC_DATA])" at bounding box center [122, 134] width 151 height 61
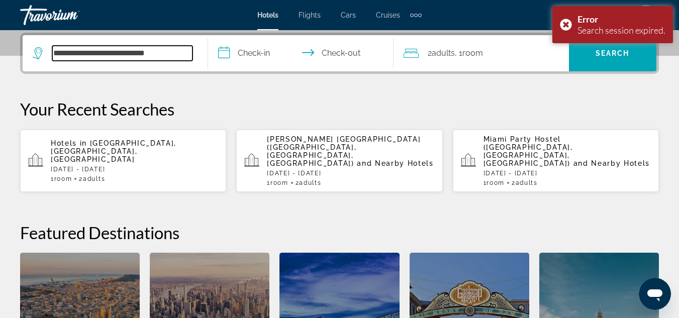
click at [175, 56] on input "**********" at bounding box center [122, 53] width 140 height 15
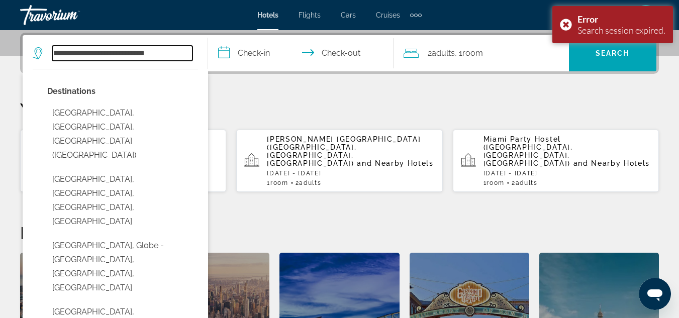
click at [175, 56] on input "**********" at bounding box center [122, 53] width 140 height 15
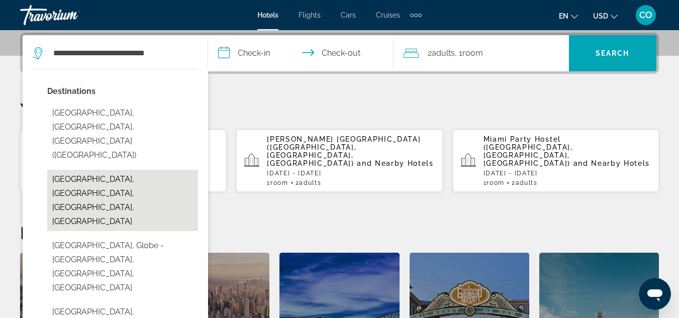
click at [149, 170] on button "[GEOGRAPHIC_DATA], [GEOGRAPHIC_DATA], [GEOGRAPHIC_DATA], [GEOGRAPHIC_DATA]" at bounding box center [122, 200] width 151 height 61
type input "**********"
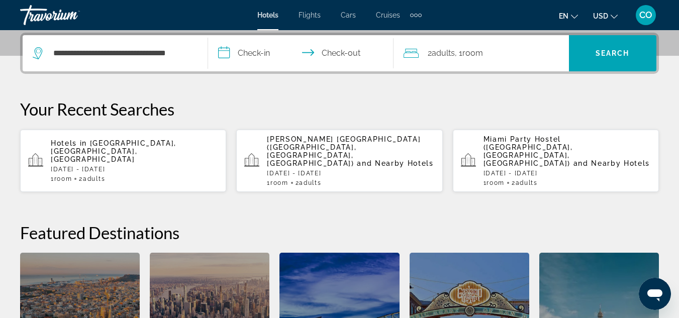
click at [227, 54] on input "**********" at bounding box center [303, 54] width 190 height 39
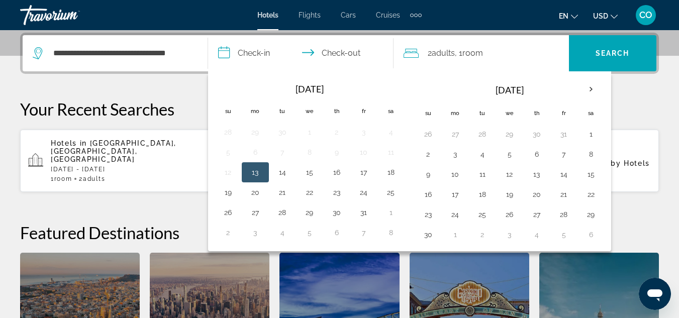
click at [575, 77] on div "Navigation placeholder [DATE] Su Mo Tu We Th Fr Sa 26 27 28 29 30 31 1 2 3 4 5 …" at bounding box center [510, 161] width 195 height 172
click at [582, 89] on th "Next month" at bounding box center [591, 89] width 27 height 22
click at [435, 212] on button "28" at bounding box center [428, 215] width 16 height 14
click at [451, 213] on button "29" at bounding box center [455, 215] width 16 height 14
type input "**********"
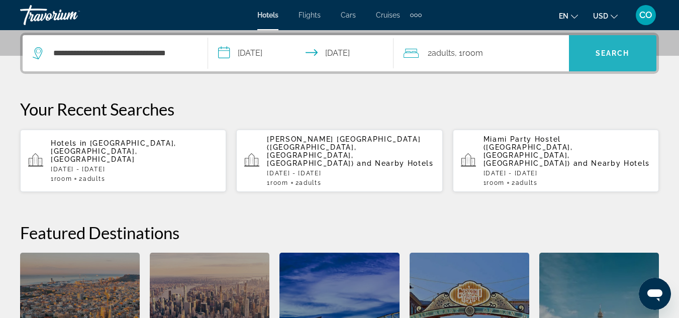
click at [598, 48] on span "Search" at bounding box center [612, 53] width 87 height 24
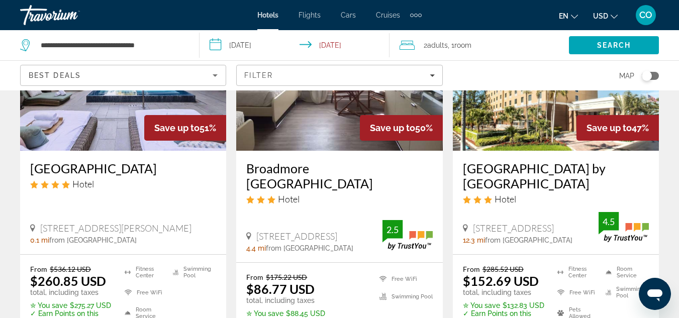
scroll to position [905, 0]
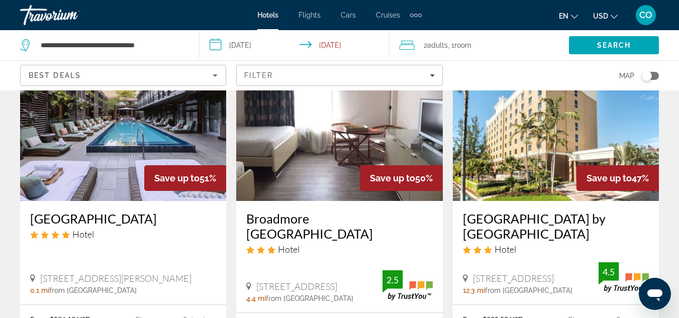
click at [511, 117] on img "Main content" at bounding box center [556, 120] width 206 height 161
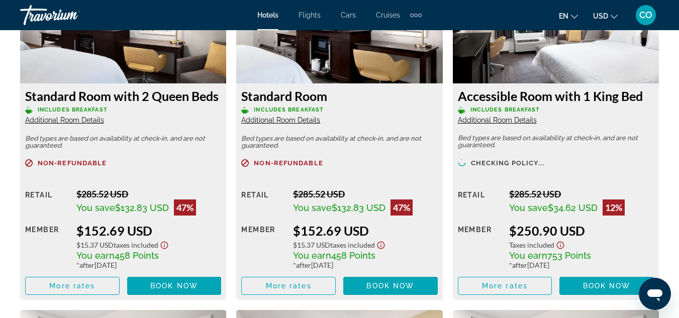
scroll to position [1609, 0]
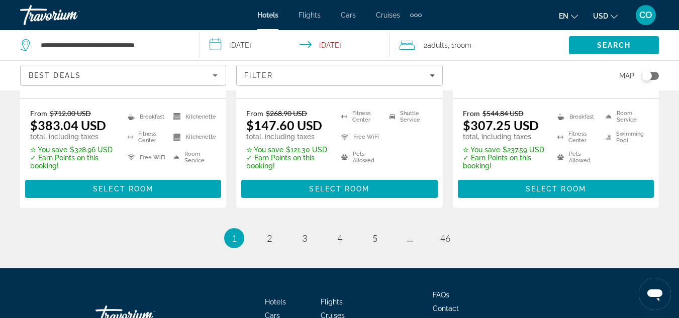
scroll to position [1549, 0]
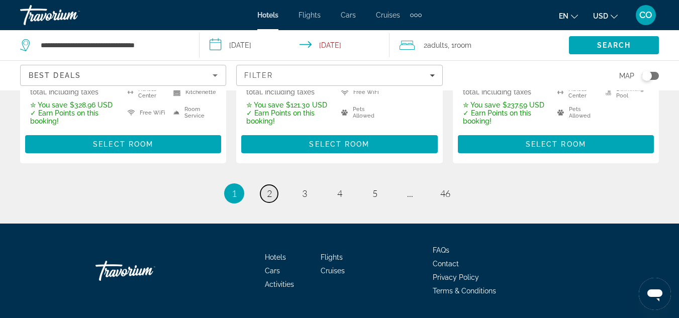
click at [276, 185] on link "page 2" at bounding box center [269, 194] width 18 height 18
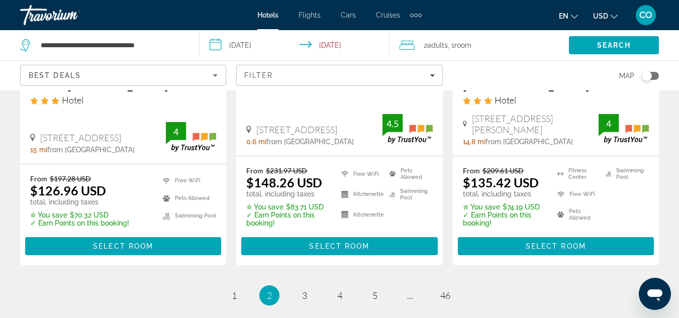
scroll to position [1548, 0]
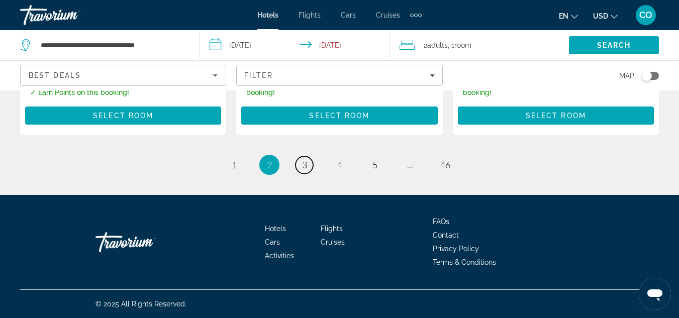
click at [307, 167] on link "page 3" at bounding box center [305, 165] width 18 height 18
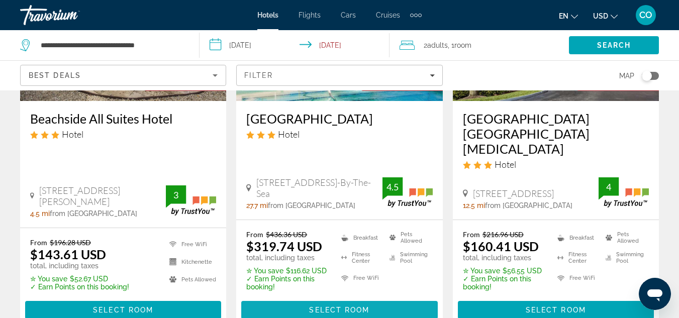
scroll to position [1458, 0]
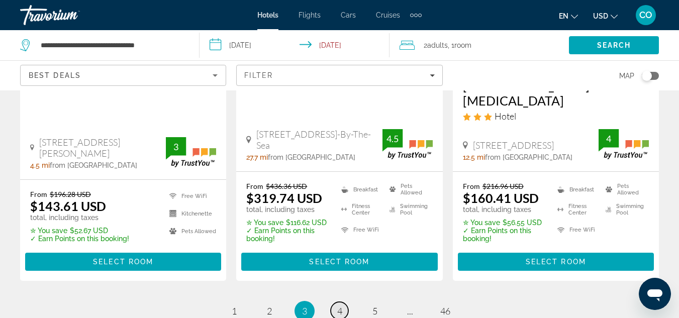
click at [338, 306] on span "4" at bounding box center [339, 311] width 5 height 11
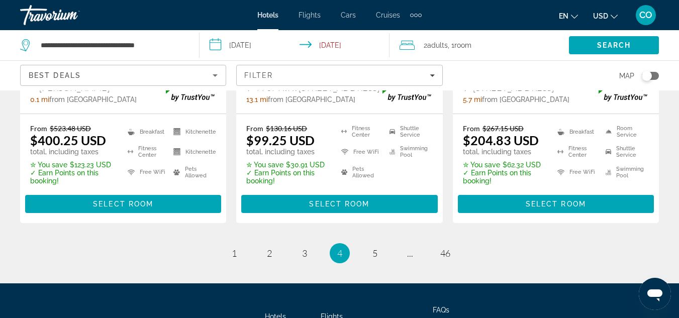
scroll to position [1508, 0]
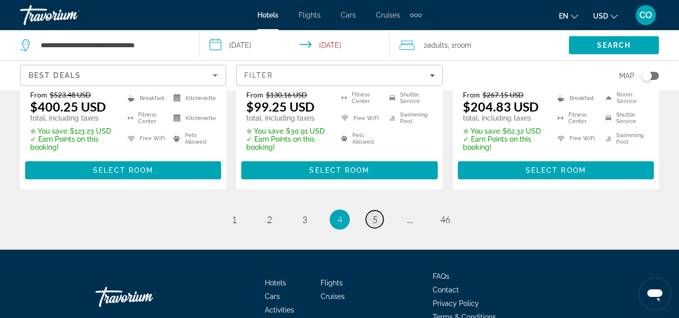
click at [373, 214] on span "5" at bounding box center [375, 219] width 5 height 11
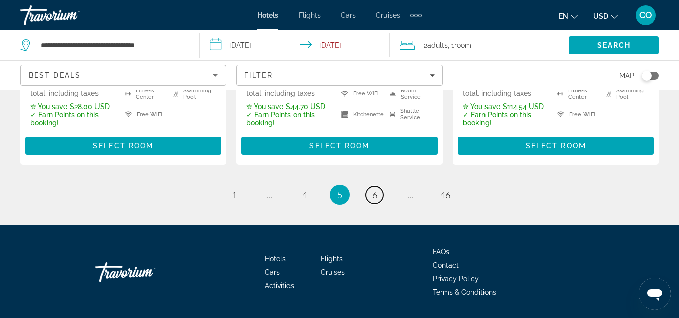
scroll to position [1508, 0]
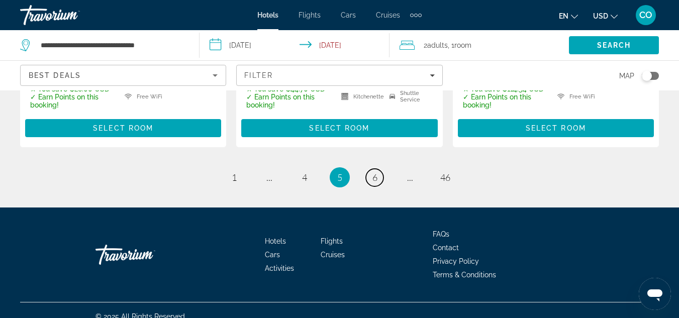
click at [375, 188] on li "page 6" at bounding box center [375, 177] width 20 height 20
click at [377, 183] on span "6" at bounding box center [375, 177] width 5 height 11
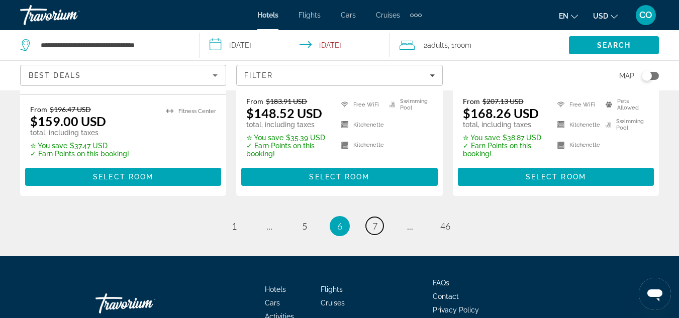
scroll to position [1533, 0]
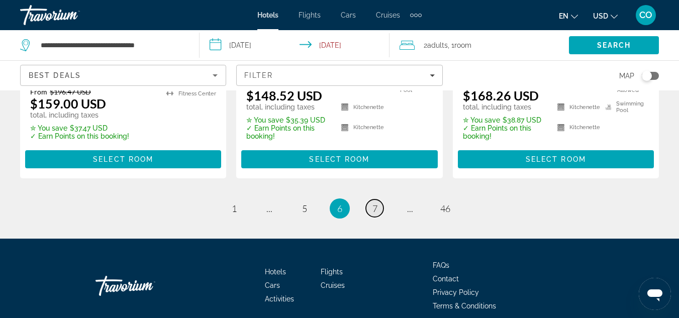
click at [377, 203] on span "7" at bounding box center [375, 208] width 5 height 11
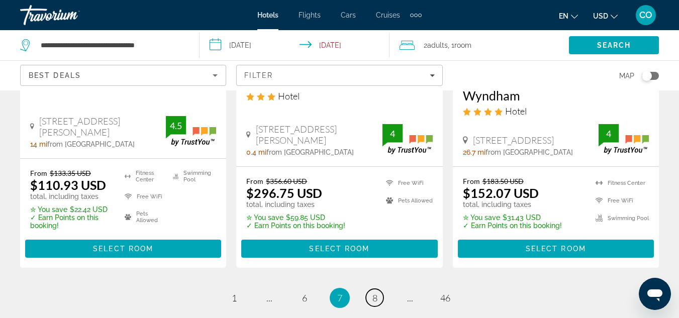
scroll to position [1454, 0]
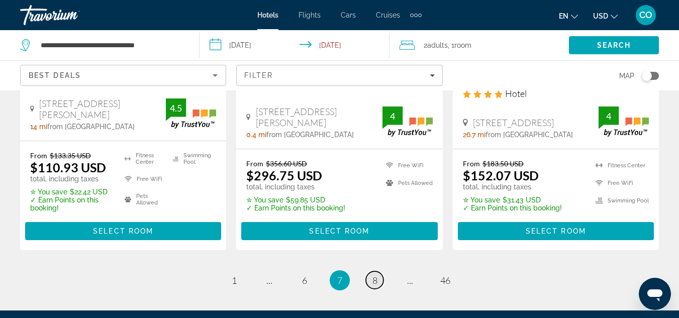
click at [379, 271] on link "page 8" at bounding box center [375, 280] width 18 height 18
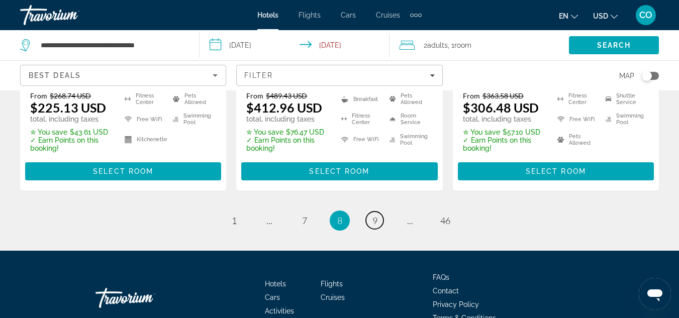
scroll to position [1508, 0]
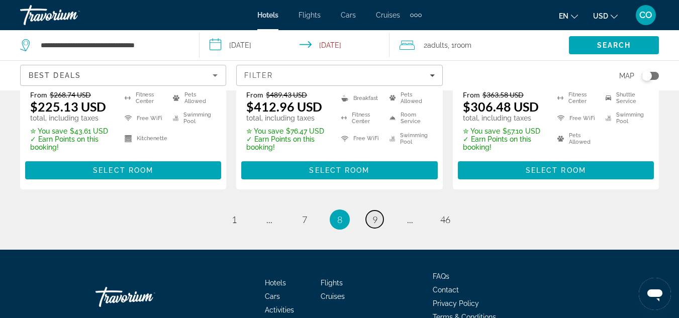
click at [379, 211] on link "page 9" at bounding box center [375, 220] width 18 height 18
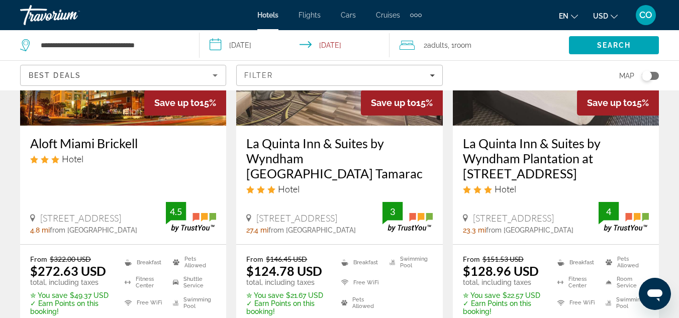
scroll to position [452, 0]
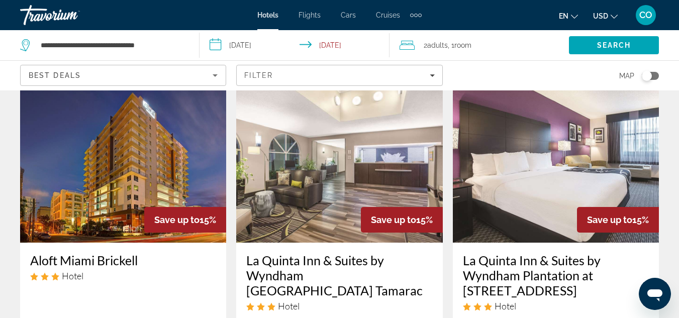
click at [293, 149] on img "Main content" at bounding box center [339, 162] width 206 height 161
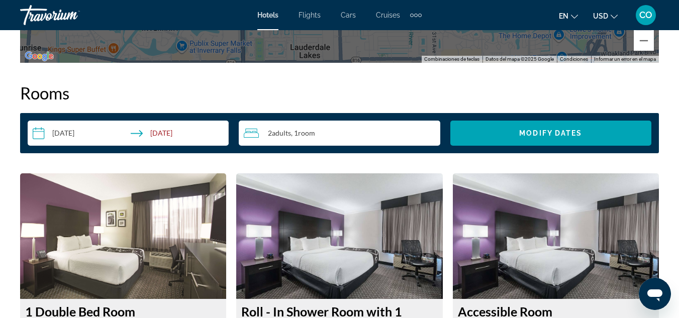
scroll to position [1558, 0]
